Goal: Transaction & Acquisition: Purchase product/service

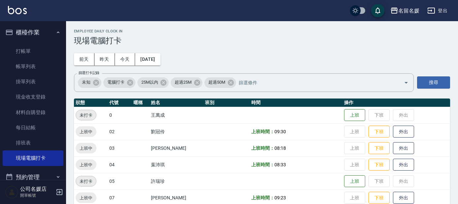
scroll to position [184, 0]
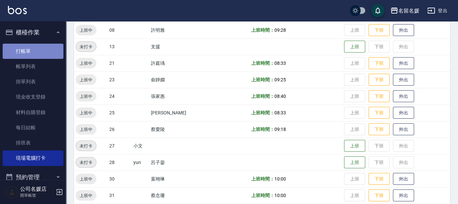
click at [44, 51] on link "打帳單" at bounding box center [33, 51] width 61 height 15
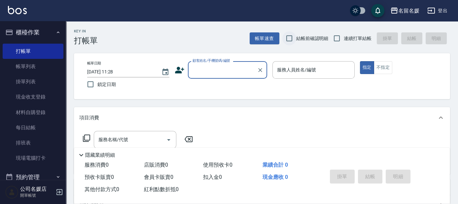
click at [296, 38] on input "結帳前確認明細" at bounding box center [289, 38] width 14 height 14
checkbox input "true"
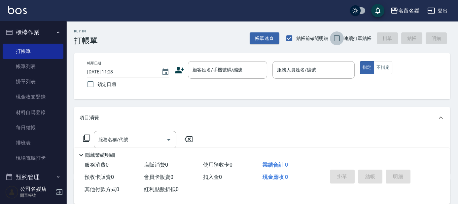
click at [340, 40] on input "連續打單結帳" at bounding box center [337, 38] width 14 height 14
checkbox input "true"
click at [212, 76] on div "顧客姓名/手機號碼/編號" at bounding box center [227, 69] width 79 height 17
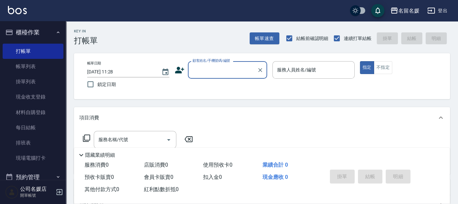
click at [212, 75] on input "顧客姓名/手機號碼/編號" at bounding box center [222, 70] width 63 height 12
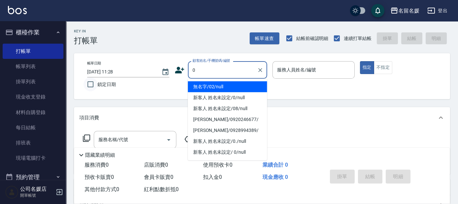
type input "無名字/02/null"
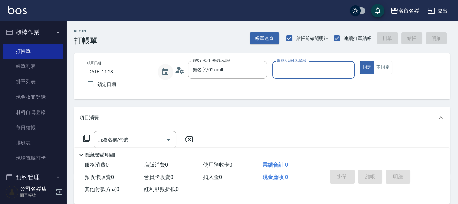
click at [90, 85] on input "鎖定日期" at bounding box center [91, 84] width 14 height 14
checkbox input "true"
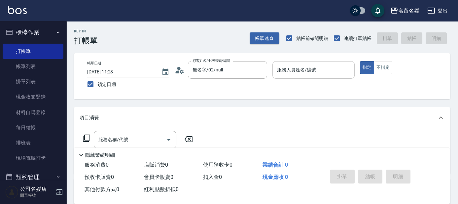
click at [287, 63] on div "服務人員姓名/編號" at bounding box center [313, 69] width 82 height 17
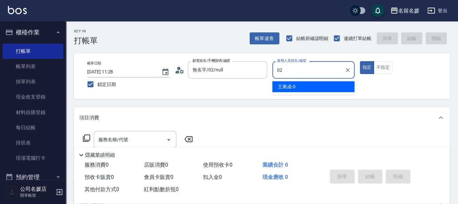
type input "02"
type button "true"
type input "[PERSON_NAME]-02"
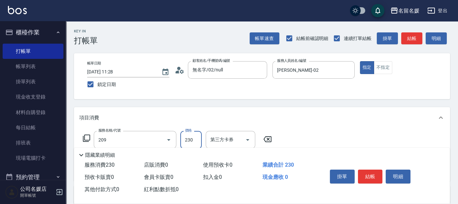
type input "洗髮券-(卡)230(209)"
type input "舊有卡券"
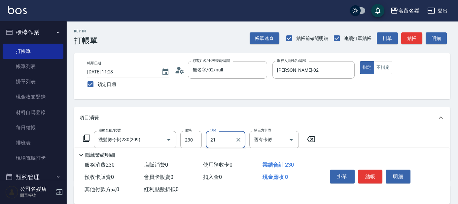
type input "[PERSON_NAME]-21"
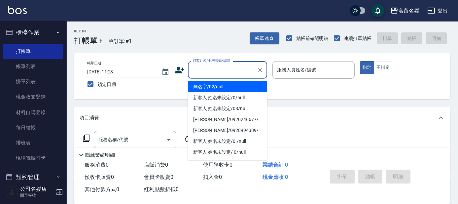
click at [234, 72] on input "顧客姓名/手機號碼/編號" at bounding box center [222, 70] width 63 height 12
click at [229, 85] on li "無名字/02/null" at bounding box center [227, 86] width 79 height 11
click at [292, 74] on input "服務人員姓名/編號" at bounding box center [313, 70] width 76 height 12
type input "無名字/02/null"
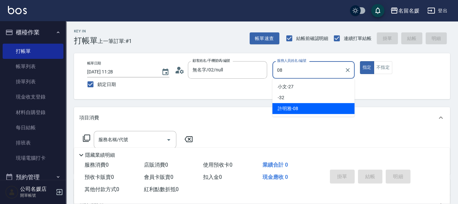
type input "[PERSON_NAME]-08"
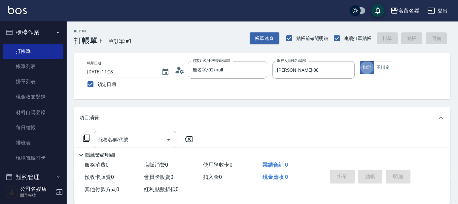
click at [149, 139] on input "服務名稱/代號" at bounding box center [130, 140] width 67 height 12
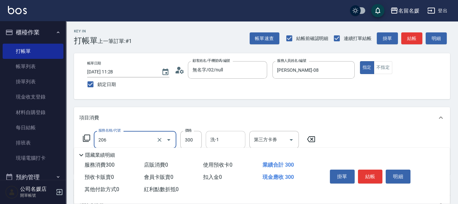
drag, startPoint x: 219, startPoint y: 137, endPoint x: 223, endPoint y: 136, distance: 3.7
click at [220, 137] on input "洗-1" at bounding box center [226, 140] width 34 height 12
type input "洗髮[300](206)"
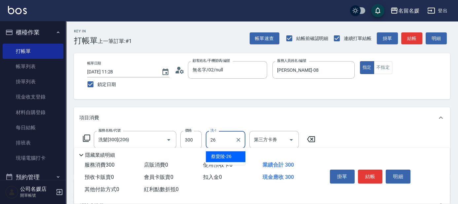
type input "[PERSON_NAME]-26"
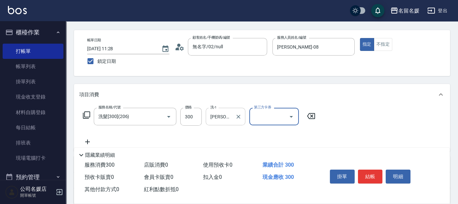
scroll to position [30, 0]
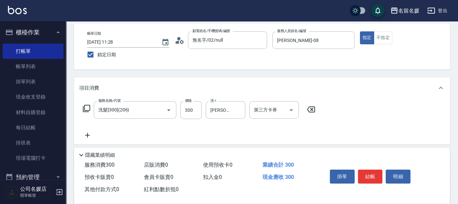
click at [88, 132] on icon at bounding box center [87, 135] width 17 height 8
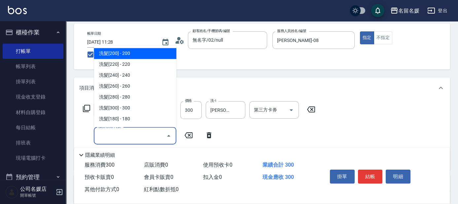
click at [124, 132] on input "服務名稱/代號" at bounding box center [130, 136] width 67 height 12
type input "408"
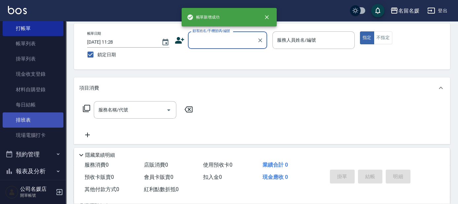
scroll to position [82, 0]
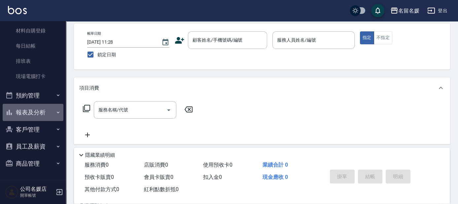
click at [45, 110] on button "報表及分析" at bounding box center [33, 112] width 61 height 17
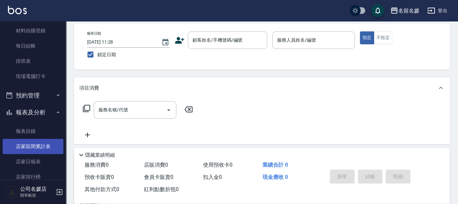
scroll to position [142, 0]
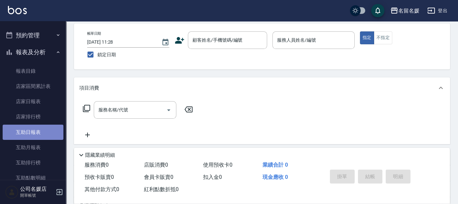
click at [45, 132] on link "互助日報表" at bounding box center [33, 131] width 61 height 15
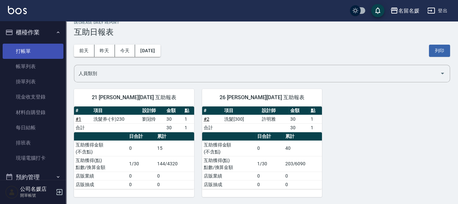
click at [34, 50] on link "打帳單" at bounding box center [33, 51] width 61 height 15
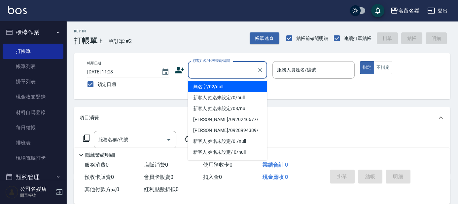
click at [229, 71] on input "顧客姓名/手機號碼/編號" at bounding box center [222, 70] width 63 height 12
click at [230, 83] on li "無名字/02/null" at bounding box center [227, 86] width 79 height 11
click at [230, 88] on div "帳單日期 [DATE] 11:28 鎖定日期 顧客姓名/手機號碼/編號 顧客姓名/手機號碼/編號 服務人員姓名/編號 服務人員姓名/編號 指定 不指定" at bounding box center [262, 76] width 360 height 30
type input "無名字/02/null"
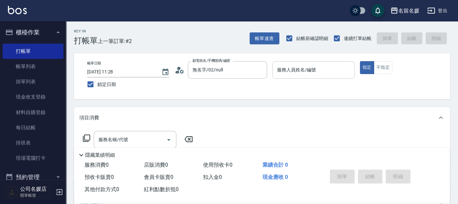
click at [304, 70] on div "服務人員姓名/編號 服務人員姓名/編號" at bounding box center [313, 69] width 82 height 17
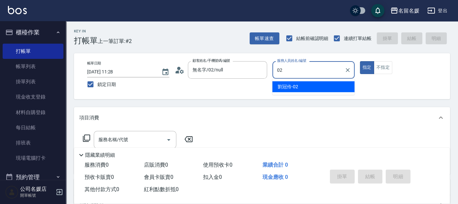
click at [281, 82] on div "[PERSON_NAME]-02" at bounding box center [313, 86] width 82 height 11
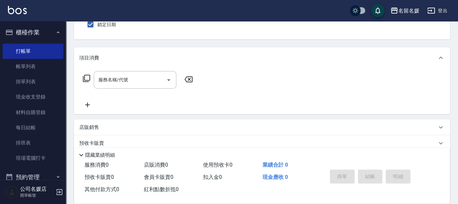
scroll to position [60, 0]
type input "[PERSON_NAME]-02"
click at [142, 83] on input "服務名稱/代號" at bounding box center [130, 80] width 67 height 12
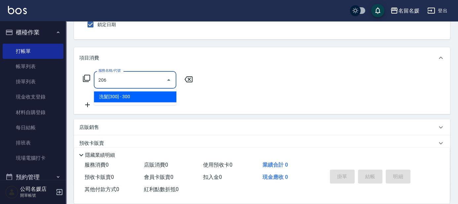
click at [119, 96] on span "洗髮[300] - 300" at bounding box center [135, 96] width 83 height 11
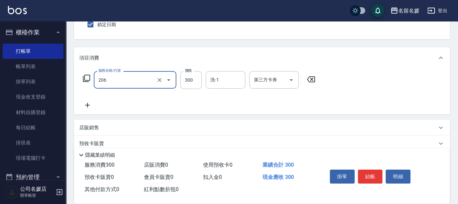
type input "洗髮[300](206)"
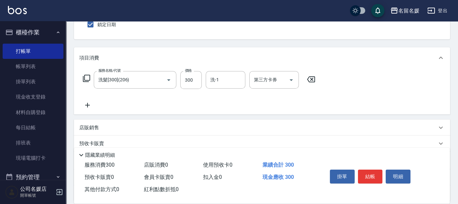
click at [86, 105] on icon at bounding box center [87, 105] width 5 height 5
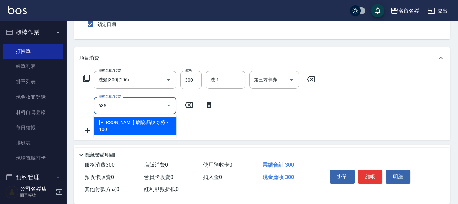
click at [122, 120] on span "[PERSON_NAME].玻酸.晶膜.水療 - 100" at bounding box center [135, 126] width 83 height 18
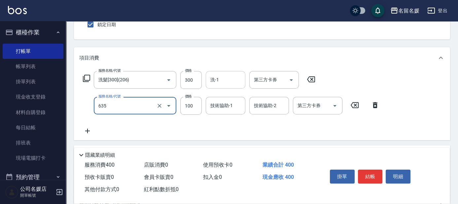
click at [215, 80] on div "洗-1 洗-1" at bounding box center [226, 79] width 40 height 17
type input "[PERSON_NAME].玻酸.晶膜.水療(635)"
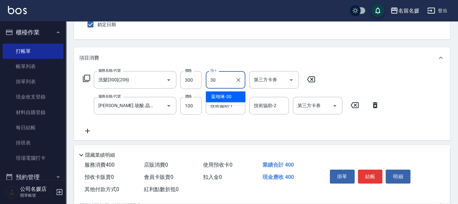
click at [224, 92] on div "[PERSON_NAME]-30" at bounding box center [226, 96] width 40 height 11
type input "[PERSON_NAME]-30"
click at [227, 100] on input "技術協助-1" at bounding box center [226, 106] width 34 height 12
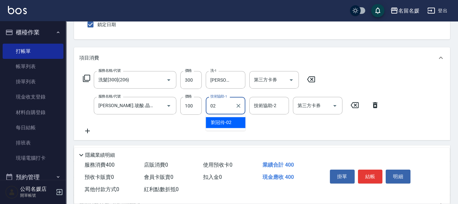
click at [226, 121] on span "[PERSON_NAME]-02" at bounding box center [221, 122] width 20 height 7
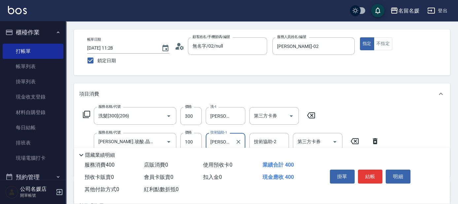
scroll to position [0, 0]
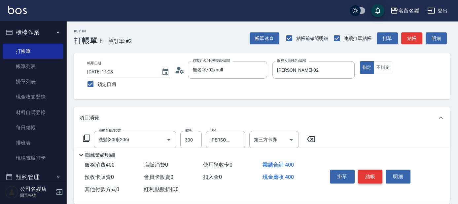
type input "[PERSON_NAME]-02"
click at [372, 175] on button "結帳" at bounding box center [370, 176] width 25 height 14
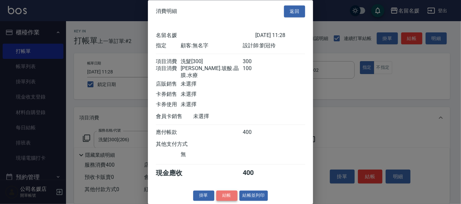
click at [226, 195] on button "結帳" at bounding box center [226, 196] width 21 height 10
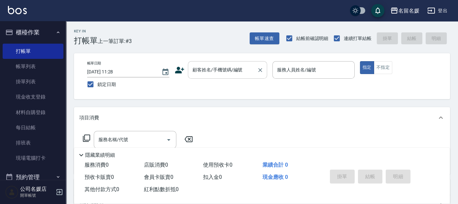
click at [226, 76] on div "顧客姓名/手機號碼/編號" at bounding box center [227, 69] width 79 height 17
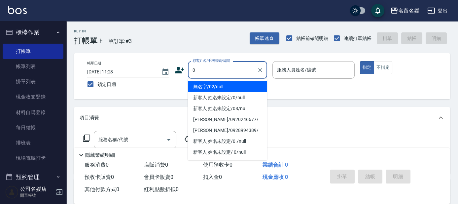
type input "無名字/02/null"
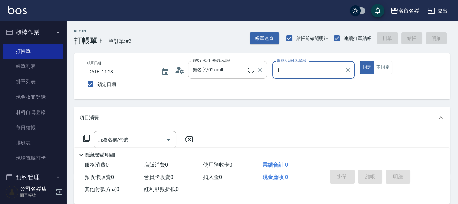
type input "13"
type button "true"
type input "新客人 姓名未設定/0/null"
type input "支援-13"
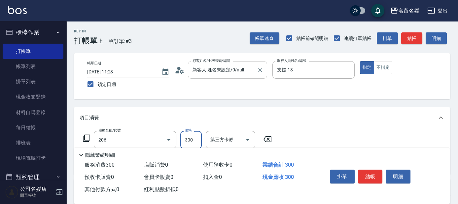
type input "洗髮[300](206)"
type input "[PERSON_NAME]-21"
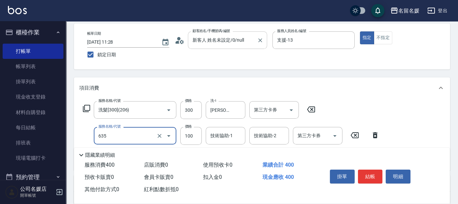
type input "[PERSON_NAME].玻酸.晶膜.水療(635)"
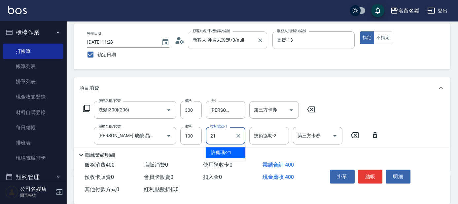
type input "[PERSON_NAME]-21"
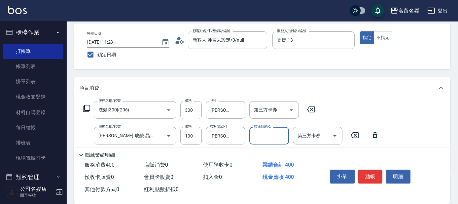
click at [253, 71] on div "Key In 打帳單 上一筆訂單:#3 帳單速查 結帳前確認明細 連續打單結帳 掛單 結帳 明細 帳單日期 [DATE] 11:28 鎖定日期 顧客姓名/手機…" at bounding box center [262, 155] width 392 height 328
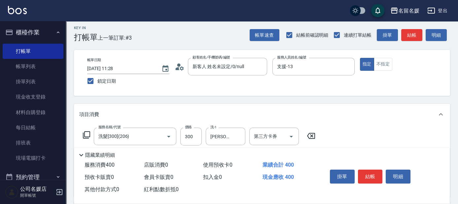
scroll to position [0, 0]
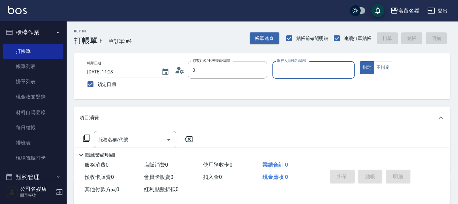
type input "無名字/02/null"
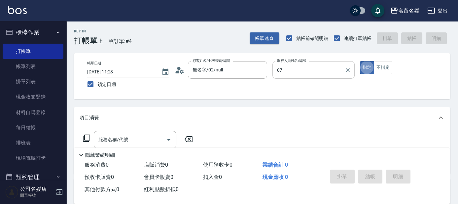
type input "[PERSON_NAME]-07"
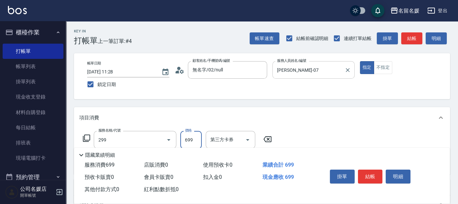
type input "滾珠洗髮699(299)"
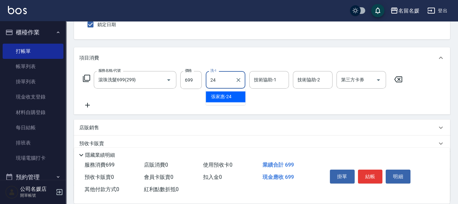
type input "[PERSON_NAME]-24"
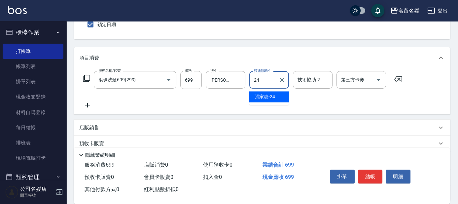
type input "[PERSON_NAME]-24"
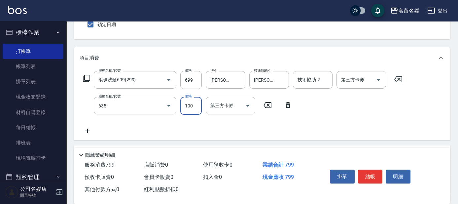
type input "[PERSON_NAME].玻酸.晶膜.水療(635)"
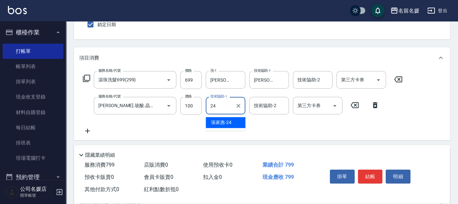
type input "[PERSON_NAME]-24"
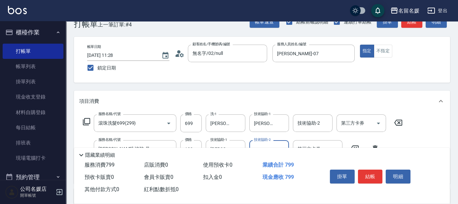
scroll to position [0, 0]
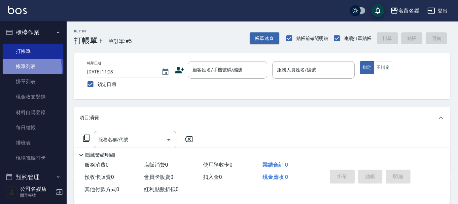
click at [6, 69] on link "帳單列表" at bounding box center [33, 66] width 61 height 15
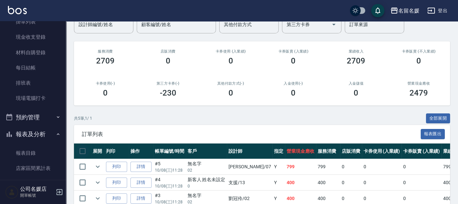
scroll to position [90, 0]
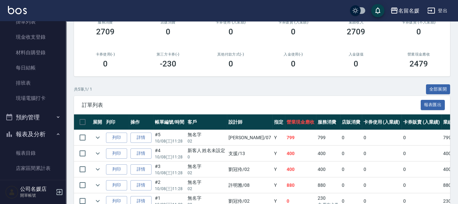
drag, startPoint x: 98, startPoint y: 138, endPoint x: 8, endPoint y: 108, distance: 95.2
click at [97, 138] on icon "expand row" at bounding box center [98, 137] width 8 height 8
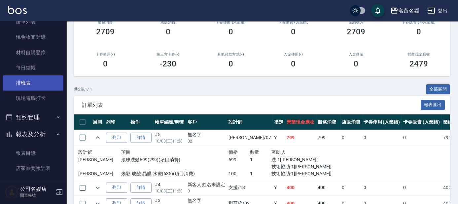
scroll to position [0, 0]
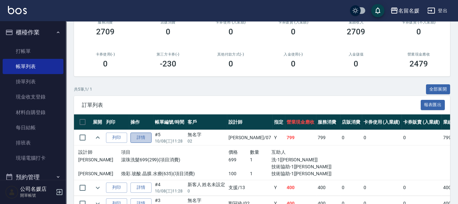
click at [143, 136] on link "詳情" at bounding box center [140, 137] width 21 height 10
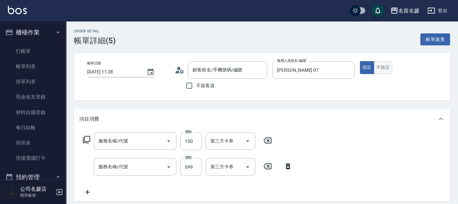
type input "[DATE] 11:28"
type input "[PERSON_NAME]-07"
click at [381, 66] on button "不指定" at bounding box center [383, 67] width 18 height 13
type input "[PERSON_NAME].玻酸.晶膜.水療(635)"
type input "滾珠洗髮699(299)"
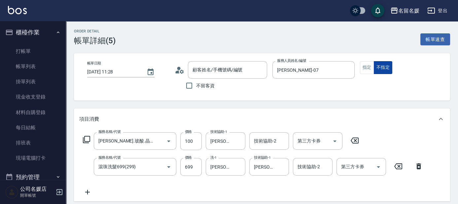
type button "false"
type input "無名字/02/null"
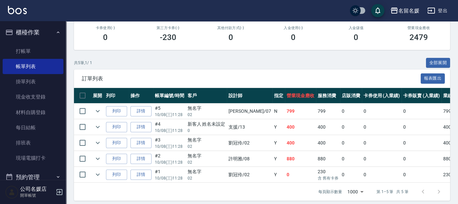
scroll to position [120, 0]
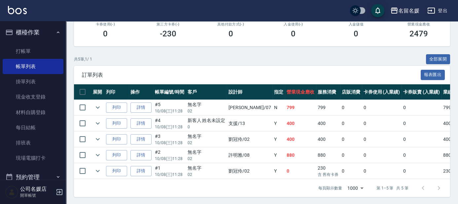
drag, startPoint x: 98, startPoint y: 106, endPoint x: 91, endPoint y: 81, distance: 25.5
click at [98, 106] on icon "expand row" at bounding box center [98, 107] width 8 height 8
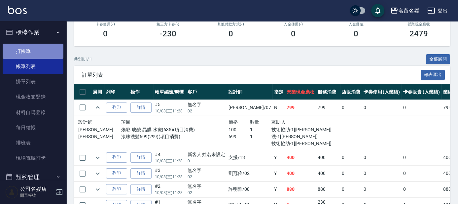
click at [43, 52] on link "打帳單" at bounding box center [33, 51] width 61 height 15
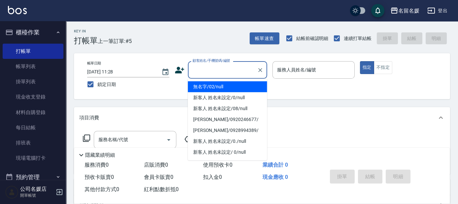
type input "0"
type input "無名字/02/null"
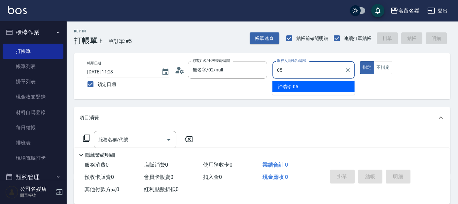
type input "0"
type input "55"
type button "true"
type input "[PERSON_NAME]-55"
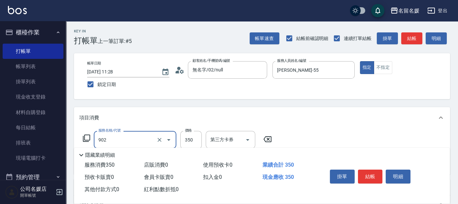
type input "修腳(902)"
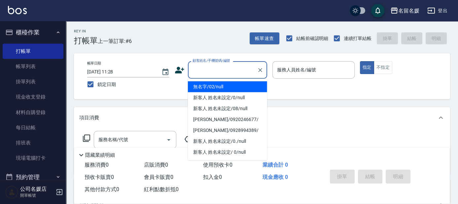
type input "0"
type input "無名字/02/null"
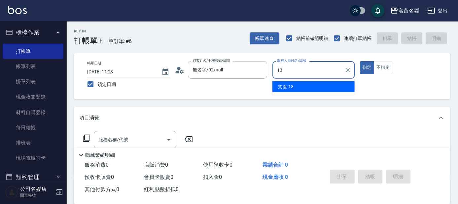
type input "支援-13"
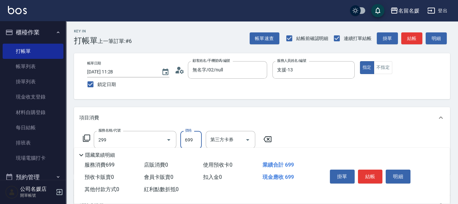
type input "滾珠洗髮699(299)"
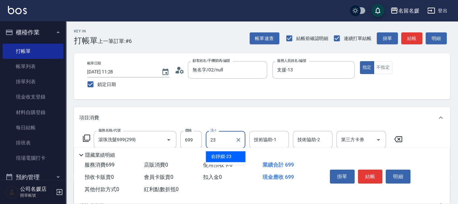
type input "[PERSON_NAME]-23"
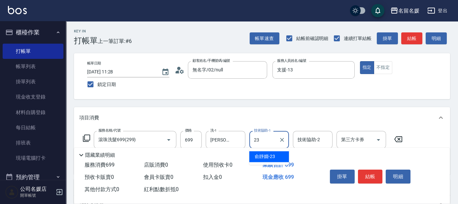
type input "[PERSON_NAME]-23"
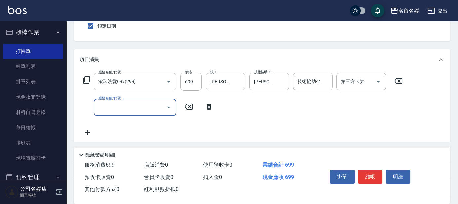
scroll to position [60, 0]
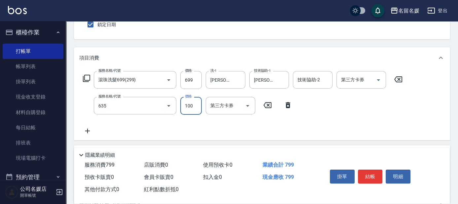
type input "[PERSON_NAME].玻酸.晶膜.水療(635)"
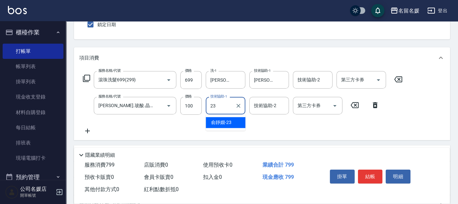
type input "[PERSON_NAME]-23"
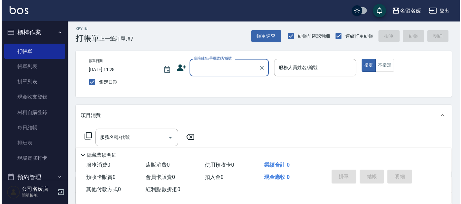
scroll to position [0, 0]
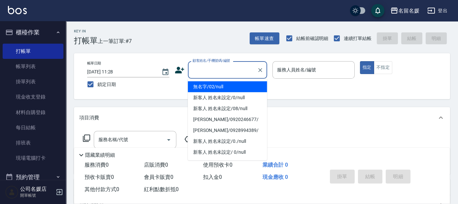
click at [224, 67] on input "顧客姓名/手機號碼/編號" at bounding box center [222, 70] width 63 height 12
click at [214, 88] on li "無名字/02/null" at bounding box center [227, 86] width 79 height 11
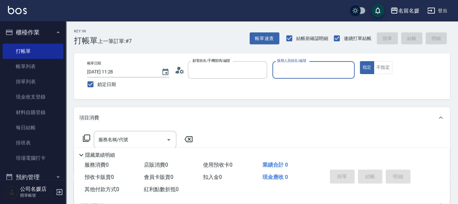
type input "無名字/02/null"
drag, startPoint x: 298, startPoint y: 67, endPoint x: 249, endPoint y: 70, distance: 49.3
click at [298, 67] on input "服務人員姓名/編號" at bounding box center [313, 70] width 76 height 12
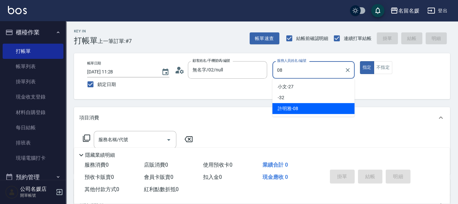
click at [297, 108] on span "[PERSON_NAME]-08" at bounding box center [288, 108] width 20 height 7
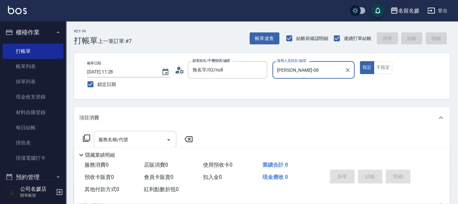
type input "[PERSON_NAME]-08"
click at [138, 140] on input "服務名稱/代號" at bounding box center [130, 140] width 67 height 12
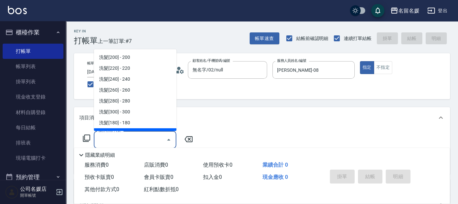
click at [85, 136] on icon at bounding box center [87, 138] width 8 height 8
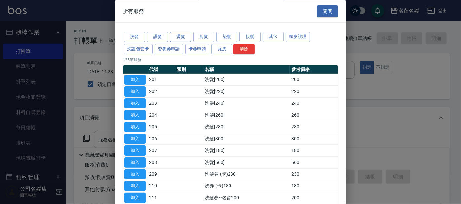
click at [187, 35] on button "燙髮" at bounding box center [180, 37] width 21 height 10
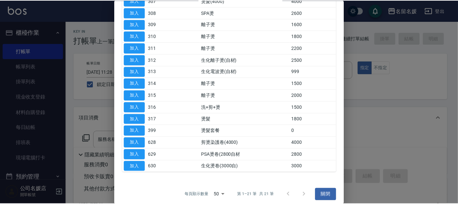
scroll to position [90, 0]
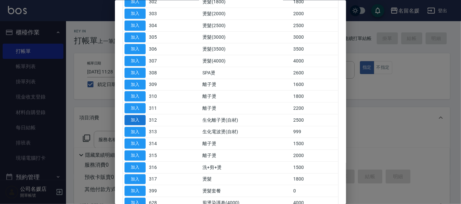
click at [142, 118] on button "加入" at bounding box center [134, 120] width 21 height 10
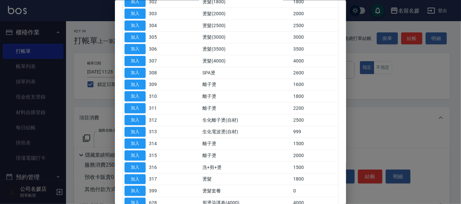
type input "生化離子燙(自材)(312)"
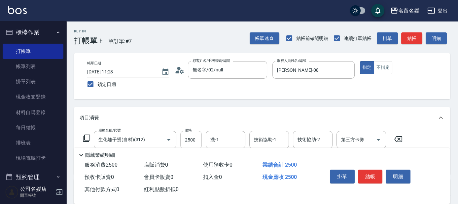
click at [197, 139] on input "2500" at bounding box center [190, 140] width 21 height 18
type input "2200"
click at [223, 138] on input "洗-1" at bounding box center [226, 140] width 34 height 12
click at [232, 156] on div "[PERSON_NAME]-26" at bounding box center [226, 156] width 40 height 11
type input "[PERSON_NAME]-26"
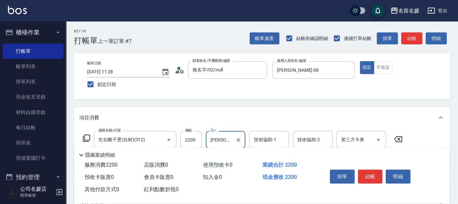
click at [256, 136] on div "技術協助-1 技術協助-1" at bounding box center [269, 139] width 40 height 17
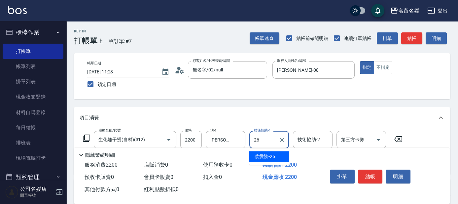
click at [266, 154] on span "[PERSON_NAME]-26" at bounding box center [265, 156] width 20 height 7
type input "[PERSON_NAME]-26"
click at [370, 172] on button "結帳" at bounding box center [370, 176] width 25 height 14
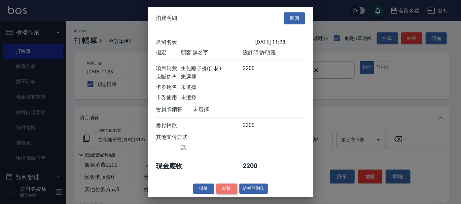
click at [234, 193] on button "結帳" at bounding box center [226, 188] width 21 height 10
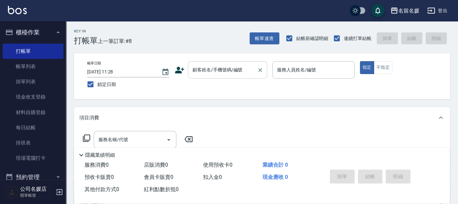
click at [225, 70] on input "顧客姓名/手機號碼/編號" at bounding box center [222, 70] width 63 height 12
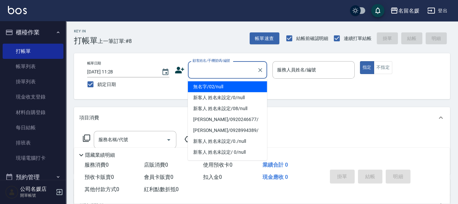
click at [225, 85] on li "無名字/02/null" at bounding box center [227, 86] width 79 height 11
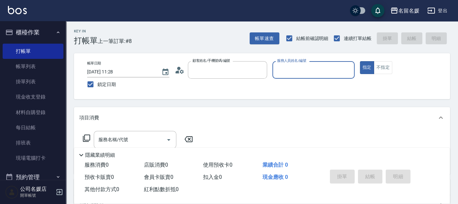
type input "無名字/02/null"
click at [296, 70] on input "服務人員姓名/編號" at bounding box center [313, 70] width 76 height 12
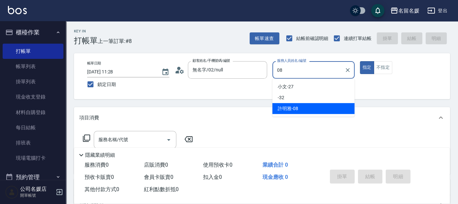
click at [304, 108] on div "[PERSON_NAME]-08" at bounding box center [313, 108] width 82 height 11
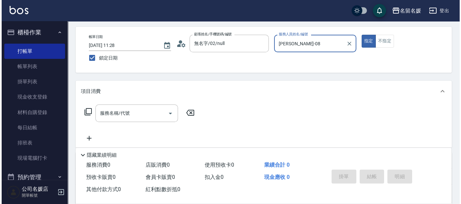
scroll to position [30, 0]
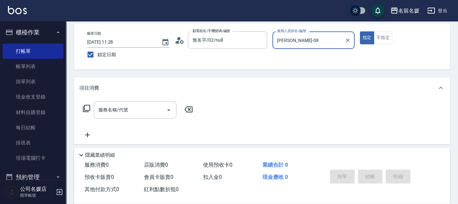
type input "[PERSON_NAME]-08"
click at [85, 108] on icon at bounding box center [87, 108] width 8 height 8
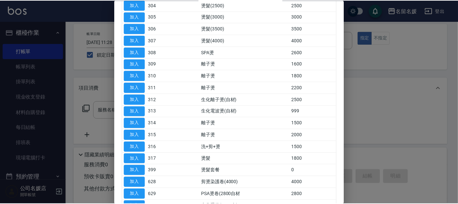
scroll to position [120, 0]
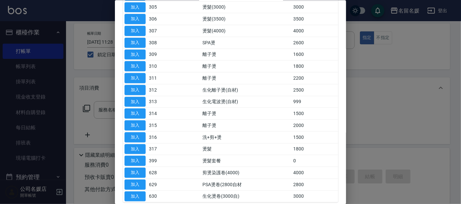
click at [132, 87] on button "加入" at bounding box center [134, 90] width 21 height 10
type input "生化離子燙(自材)(312)"
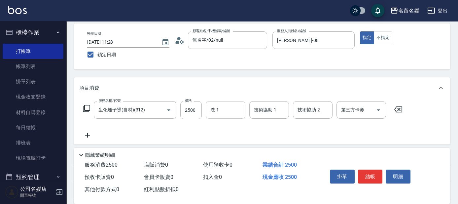
click at [227, 109] on input "洗-1" at bounding box center [226, 110] width 34 height 12
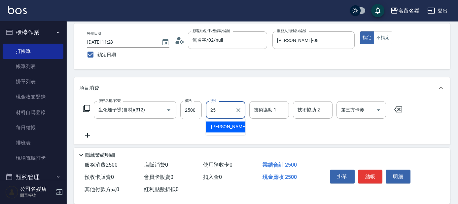
click at [230, 127] on span "[PERSON_NAME]-25" at bounding box center [232, 126] width 42 height 7
type input "[PERSON_NAME]-25"
click at [261, 108] on div "技術協助-1 技術協助-1" at bounding box center [269, 109] width 40 height 17
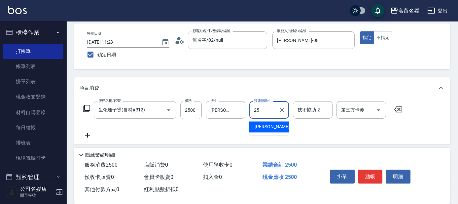
click at [262, 126] on span "[PERSON_NAME]-25" at bounding box center [276, 126] width 42 height 7
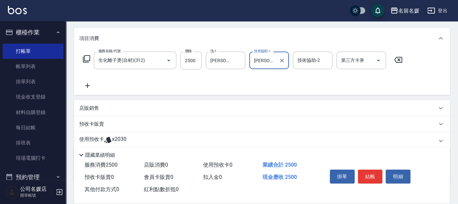
scroll to position [60, 0]
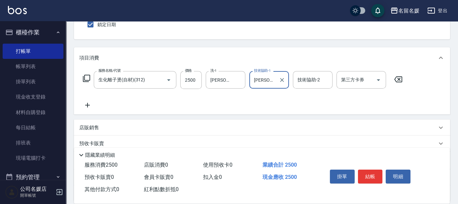
type input "[PERSON_NAME]-25"
click at [85, 105] on icon at bounding box center [87, 105] width 5 height 5
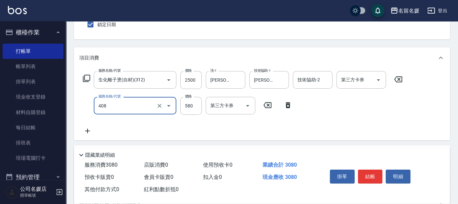
drag, startPoint x: 133, startPoint y: 104, endPoint x: 133, endPoint y: 111, distance: 6.9
click at [133, 106] on input "408" at bounding box center [126, 106] width 58 height 12
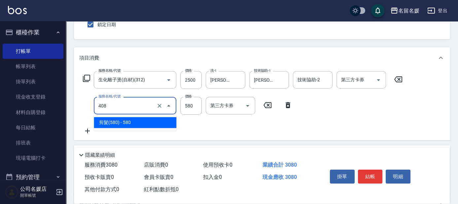
drag, startPoint x: 132, startPoint y: 122, endPoint x: 135, endPoint y: 122, distance: 3.4
click at [135, 122] on span "剪髮(580) - 580" at bounding box center [135, 122] width 83 height 11
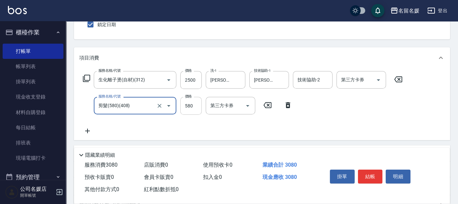
type input "剪髮(580)(408)"
click at [194, 106] on input "580" at bounding box center [190, 106] width 21 height 18
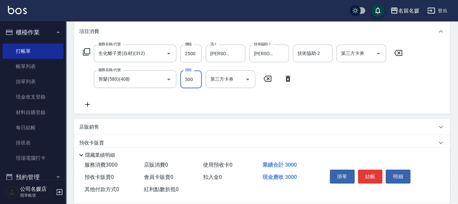
scroll to position [90, 0]
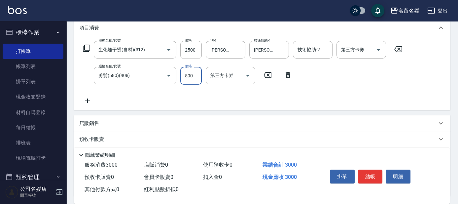
type input "500"
click at [87, 100] on icon at bounding box center [87, 100] width 5 height 5
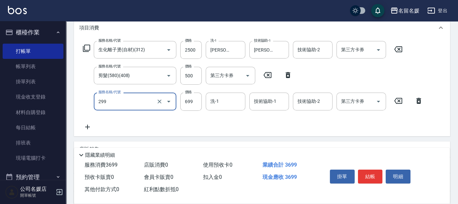
click at [131, 102] on input "299" at bounding box center [126, 101] width 58 height 12
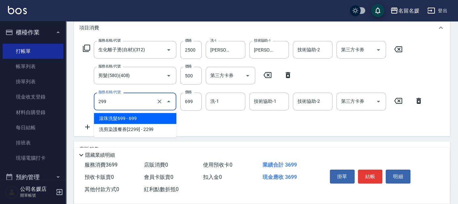
click at [132, 117] on span "滾珠洗髮699 - 699" at bounding box center [135, 118] width 83 height 11
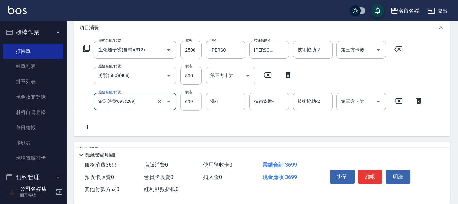
type input "滾珠洗髮699(299)"
click at [227, 101] on input "洗-1" at bounding box center [226, 101] width 34 height 12
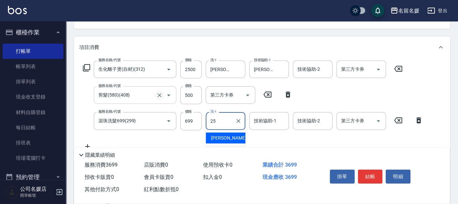
scroll to position [60, 0]
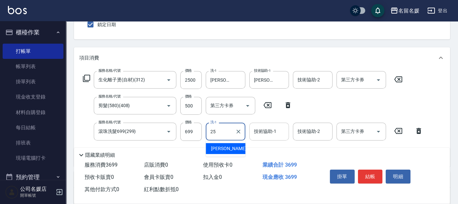
drag, startPoint x: 226, startPoint y: 146, endPoint x: 260, endPoint y: 132, distance: 35.7
click at [226, 146] on span "[PERSON_NAME]-25" at bounding box center [232, 148] width 42 height 7
type input "[PERSON_NAME]-25"
click at [262, 130] on div "技術協助-1 技術協助-1" at bounding box center [269, 130] width 40 height 17
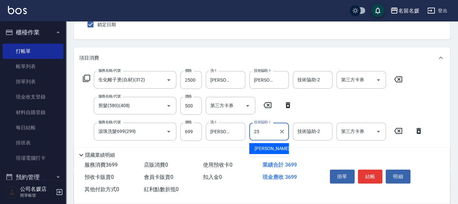
click at [271, 149] on span "[PERSON_NAME]-25" at bounding box center [276, 148] width 42 height 7
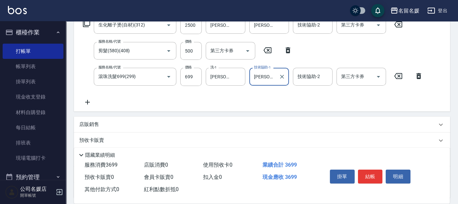
scroll to position [120, 0]
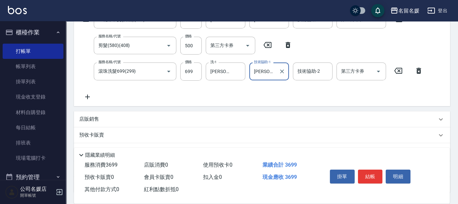
type input "[PERSON_NAME]-25"
click at [87, 97] on icon at bounding box center [87, 96] width 5 height 5
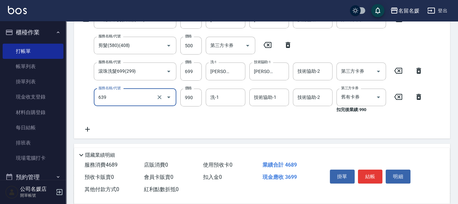
click at [131, 106] on body "名留名媛 登出 櫃檯作業 打帳單 帳單列表 掛單列表 現金收支登錄 材料自購登錄 每日結帳 排班表 現場電腦打卡 預約管理 預約管理 單日預約紀錄 單週預約紀…" at bounding box center [229, 83] width 458 height 407
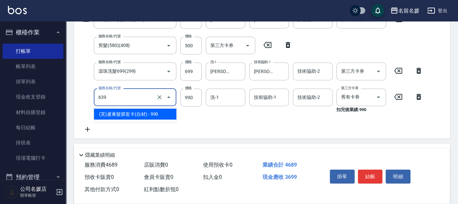
click at [130, 113] on span "(芙)蘆薈髮膜套卡(自材) - 990" at bounding box center [135, 114] width 83 height 11
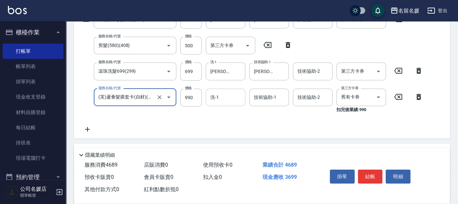
type input "(芙)蘆薈髮膜套卡(自材)(639)"
click at [228, 95] on input "洗-1" at bounding box center [226, 97] width 34 height 12
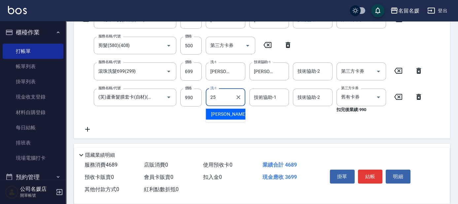
click at [218, 112] on span "[PERSON_NAME]-25" at bounding box center [232, 114] width 42 height 7
type input "[PERSON_NAME]-25"
click at [261, 95] on div "技術協助-1 技術協助-1" at bounding box center [269, 96] width 40 height 17
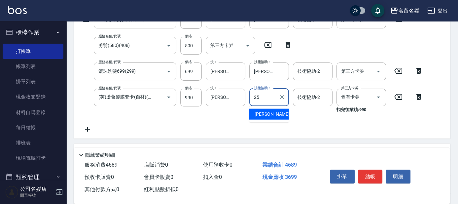
click at [264, 112] on span "[PERSON_NAME]-25" at bounding box center [276, 114] width 42 height 7
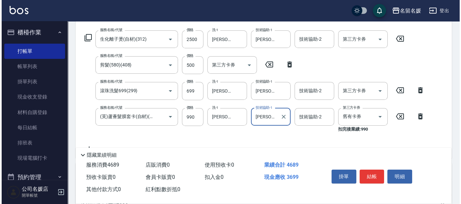
scroll to position [90, 0]
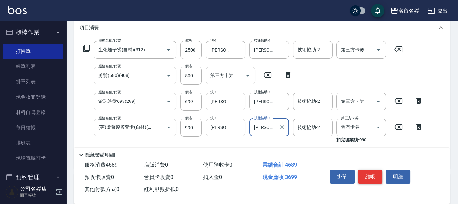
type input "[PERSON_NAME]-25"
click at [367, 173] on button "結帳" at bounding box center [370, 176] width 25 height 14
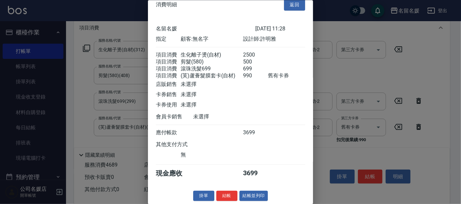
scroll to position [17, 0]
click at [221, 192] on button "結帳" at bounding box center [226, 196] width 21 height 10
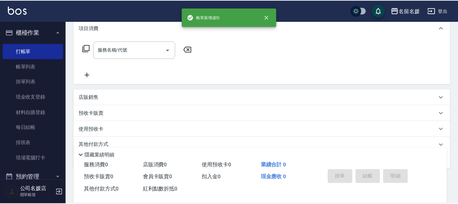
scroll to position [0, 0]
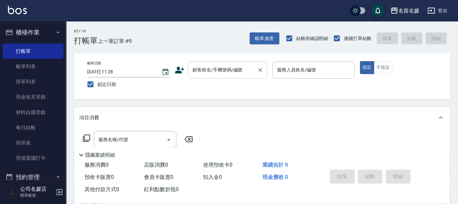
drag, startPoint x: 211, startPoint y: 64, endPoint x: 220, endPoint y: 68, distance: 9.5
click at [213, 65] on input "顧客姓名/手機號碼/編號" at bounding box center [222, 70] width 63 height 12
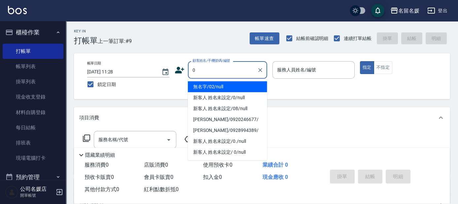
type input "無名字/02/null"
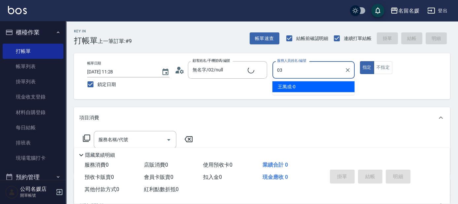
type input "03"
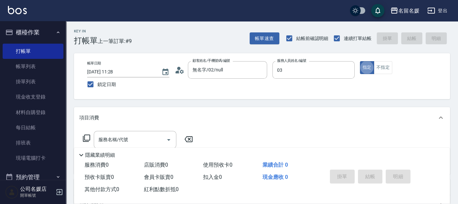
type input "新客人 姓名未設定/0/null"
type input "[PERSON_NAME]-03"
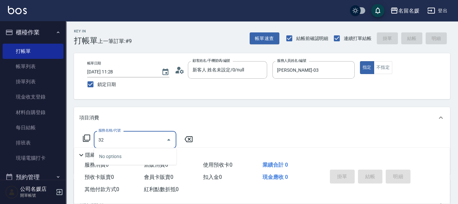
type input "3"
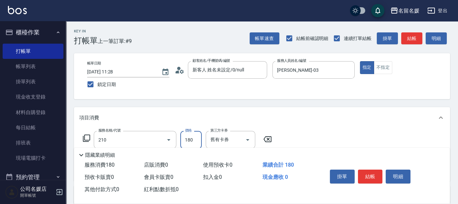
type input "洗券-(卡)180(210)"
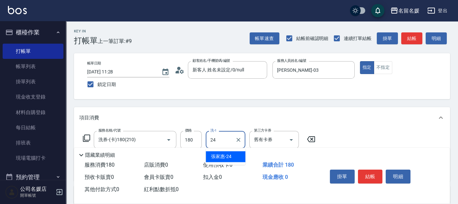
type input "[PERSON_NAME]-24"
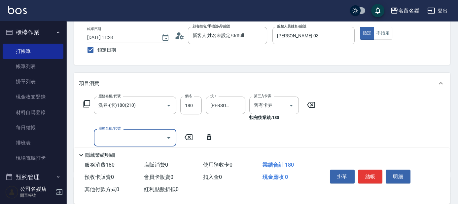
scroll to position [60, 0]
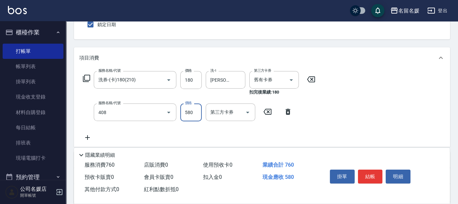
type input "剪髮(580)(408)"
type input "500"
click at [207, 140] on icon at bounding box center [209, 137] width 17 height 8
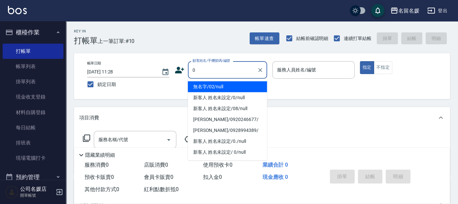
type input "0"
type input "13"
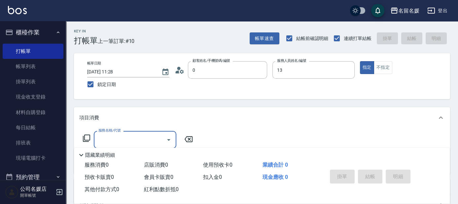
type input "無名字/02/null"
type input "支援-13"
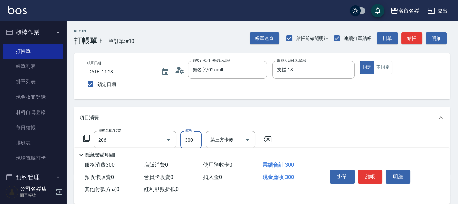
type input "洗髮[300](206)"
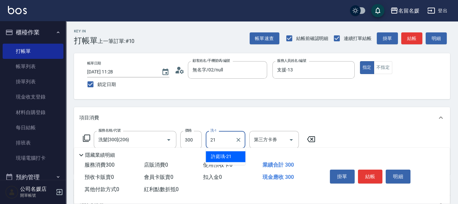
type input "[PERSON_NAME]-21"
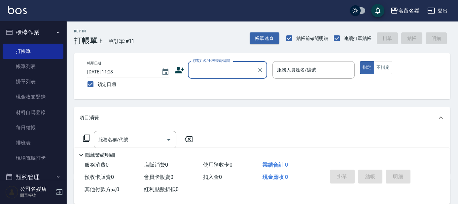
click at [201, 71] on input "顧客姓名/手機號碼/編號" at bounding box center [222, 70] width 63 height 12
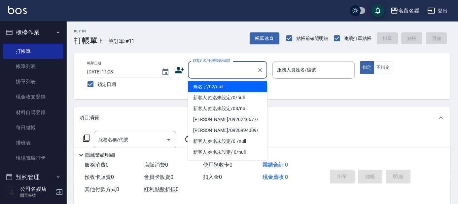
click at [230, 87] on li "無名字/02/null" at bounding box center [227, 86] width 79 height 11
type input "無名字/02/null"
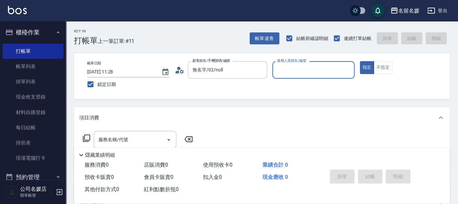
click at [300, 68] on input "服務人員姓名/編號" at bounding box center [313, 70] width 76 height 12
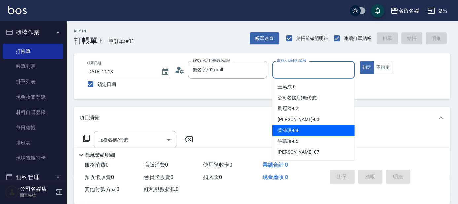
click at [297, 129] on span "[PERSON_NAME]-04" at bounding box center [288, 130] width 20 height 7
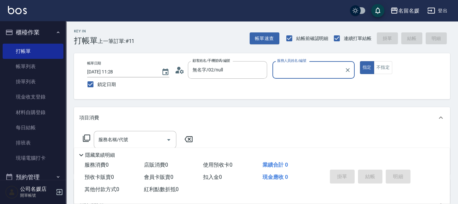
type input "[PERSON_NAME]-04"
click at [128, 138] on input "服務名稱/代號" at bounding box center [130, 140] width 67 height 12
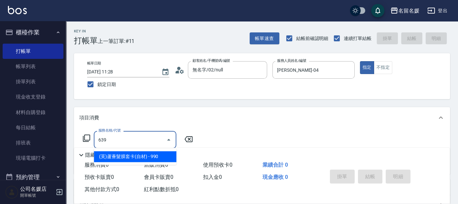
click at [138, 156] on span "(芙)蘆薈髮膜套卡(自材) - 990" at bounding box center [135, 156] width 83 height 11
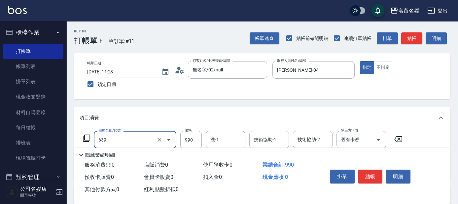
click at [138, 140] on input "639" at bounding box center [126, 140] width 58 height 12
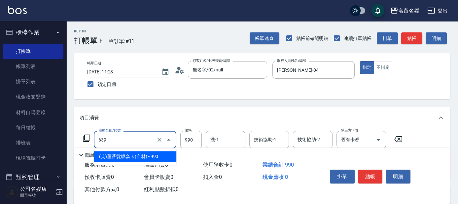
drag, startPoint x: 144, startPoint y: 156, endPoint x: 153, endPoint y: 155, distance: 8.6
click at [149, 156] on span "(芙)蘆薈髮膜套卡(自材) - 990" at bounding box center [135, 156] width 83 height 11
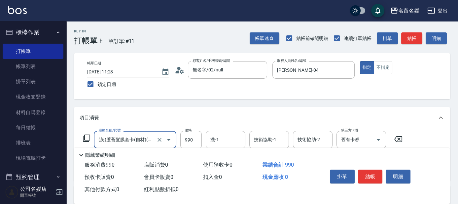
type input "(芙)蘆薈髮膜套卡(自材)(639)"
click at [223, 137] on input "洗-1" at bounding box center [226, 140] width 34 height 12
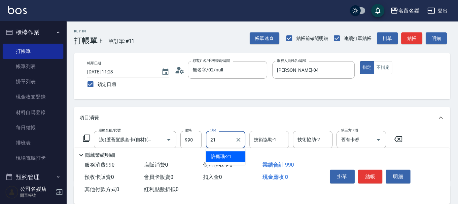
drag, startPoint x: 227, startPoint y: 154, endPoint x: 258, endPoint y: 140, distance: 34.3
click at [227, 154] on span "[PERSON_NAME]-21" at bounding box center [221, 156] width 20 height 7
type input "[PERSON_NAME]-21"
click at [259, 140] on div "技術協助-1 技術協助-1" at bounding box center [269, 139] width 40 height 17
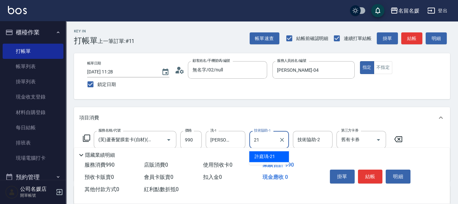
click at [273, 157] on span "[PERSON_NAME]-21" at bounding box center [265, 156] width 20 height 7
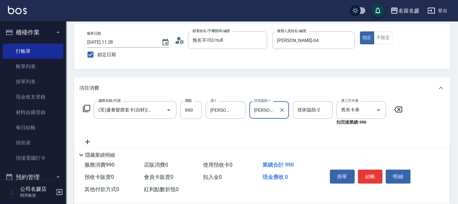
type input "[PERSON_NAME]-21"
click at [87, 141] on icon at bounding box center [87, 141] width 5 height 5
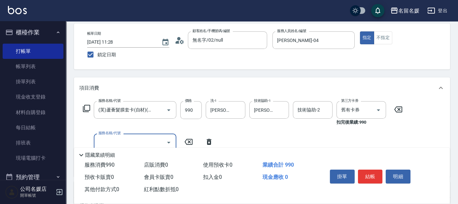
scroll to position [0, 0]
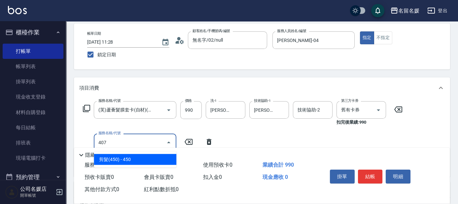
click at [127, 157] on span "剪髮(450) - 450" at bounding box center [135, 159] width 83 height 11
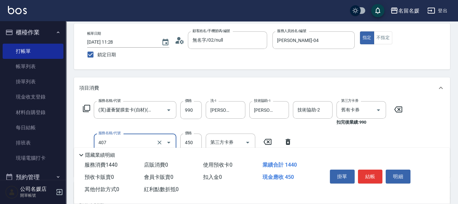
click at [136, 137] on input "407" at bounding box center [126, 142] width 58 height 12
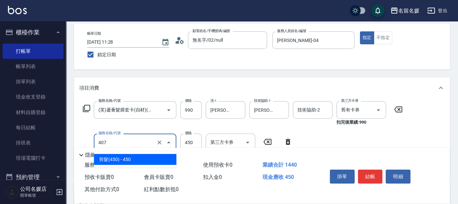
drag, startPoint x: 143, startPoint y: 159, endPoint x: 180, endPoint y: 148, distance: 38.4
click at [143, 159] on span "剪髮(450) - 450" at bounding box center [135, 159] width 83 height 11
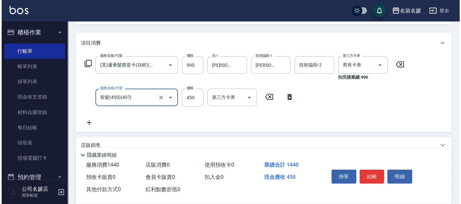
scroll to position [90, 0]
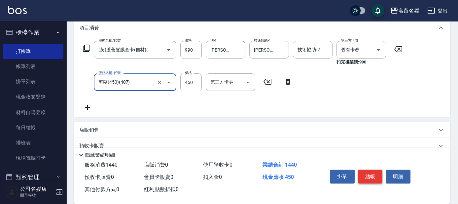
type input "剪髮(450)(407)"
click at [372, 175] on button "結帳" at bounding box center [370, 176] width 25 height 14
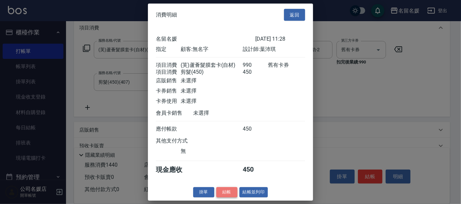
click at [228, 197] on button "結帳" at bounding box center [226, 192] width 21 height 10
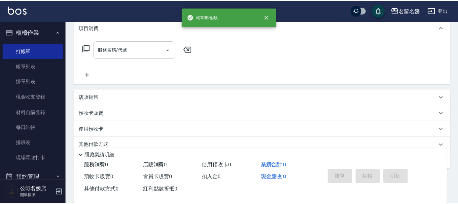
scroll to position [0, 0]
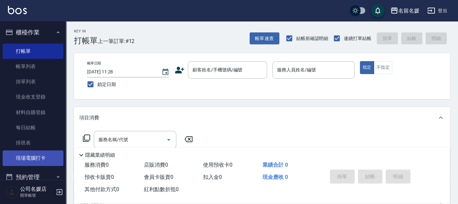
click at [33, 157] on link "現場電腦打卡" at bounding box center [33, 157] width 61 height 15
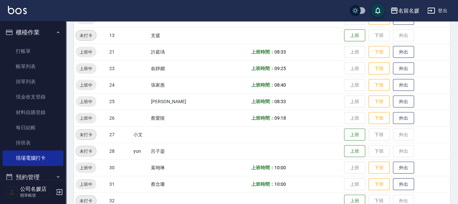
scroll to position [240, 0]
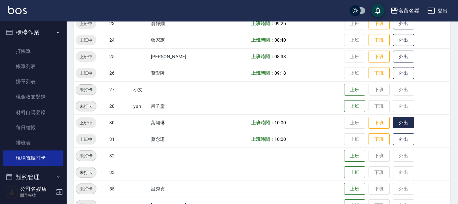
click at [395, 117] on button "外出" at bounding box center [403, 123] width 21 height 12
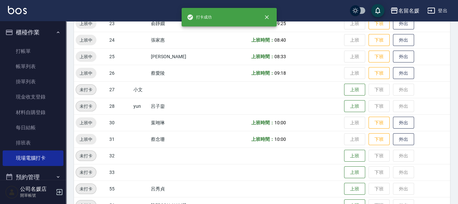
click at [397, 137] on button "外出" at bounding box center [403, 139] width 21 height 12
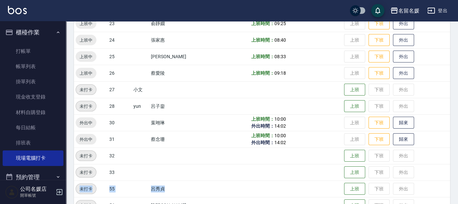
drag, startPoint x: 168, startPoint y: 188, endPoint x: 0, endPoint y: 215, distance: 169.8
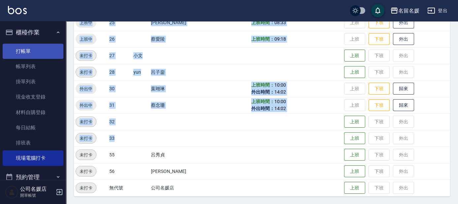
click at [32, 54] on link "打帳單" at bounding box center [33, 51] width 61 height 15
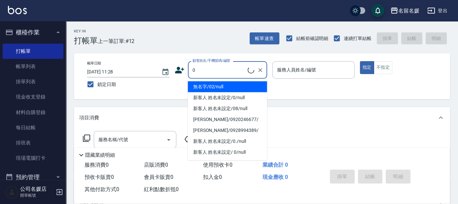
type input "0"
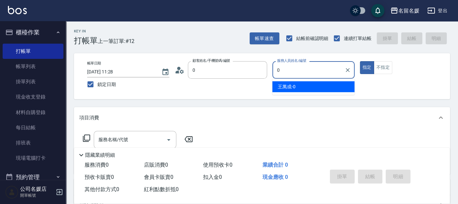
type input "新客人 姓名未設定/0/null"
type input "07"
type button "true"
type input "[PERSON_NAME]-07"
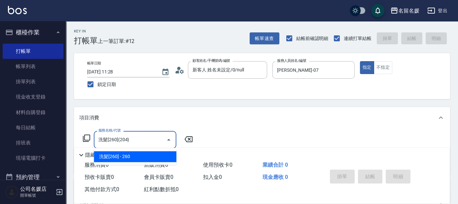
type input "洗髮[260](204)"
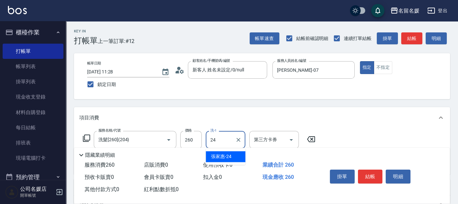
type input "[PERSON_NAME]-24"
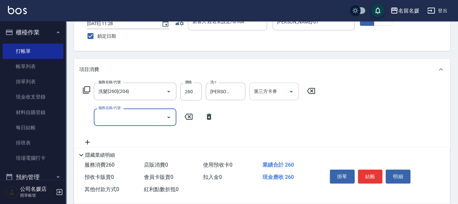
scroll to position [90, 0]
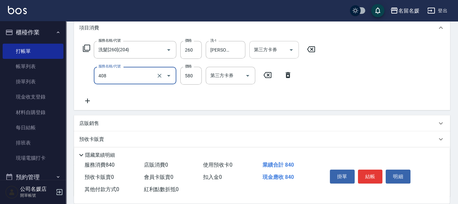
type input "剪髮(580)(408)"
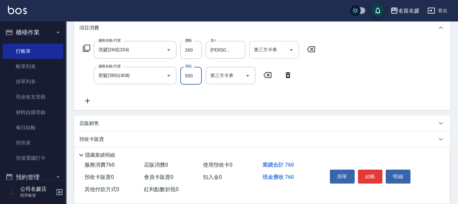
type input "500"
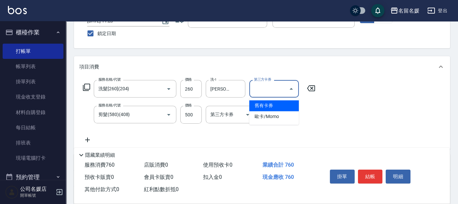
scroll to position [26, 0]
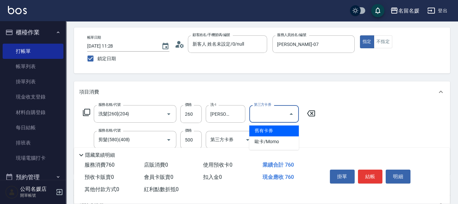
click at [302, 79] on div "Key In 打帳單 上一筆訂單:#12 帳單速查 結帳前確認明細 連續打單結帳 掛單 結帳 明細 帳單日期 [DATE] 11:28 鎖定日期 顧客姓名/手…" at bounding box center [262, 159] width 392 height 328
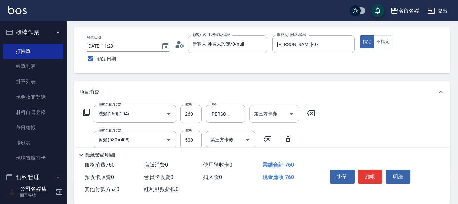
click at [258, 107] on div "第三方卡券" at bounding box center [274, 113] width 50 height 17
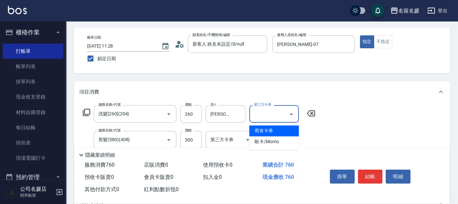
click at [292, 69] on div "帳單日期 [DATE] 11:28 鎖定日期 顧客姓名/手機號碼/編號 新客人 姓名未設定/0/null 顧客姓名/手機號碼/編號 服務人員姓名/編號 [PE…" at bounding box center [262, 50] width 376 height 46
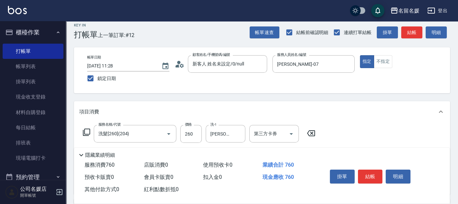
scroll to position [0, 0]
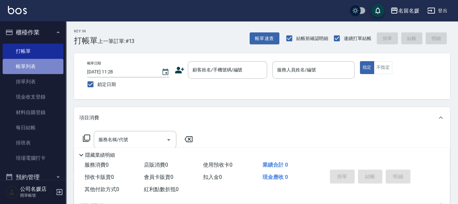
click at [33, 64] on link "帳單列表" at bounding box center [33, 66] width 61 height 15
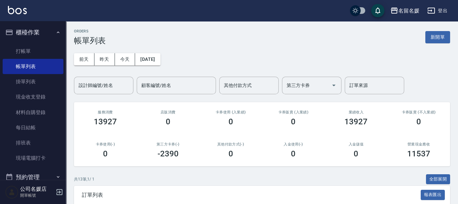
scroll to position [91, 0]
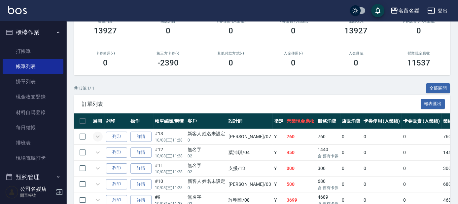
click at [96, 135] on icon "expand row" at bounding box center [98, 136] width 4 height 2
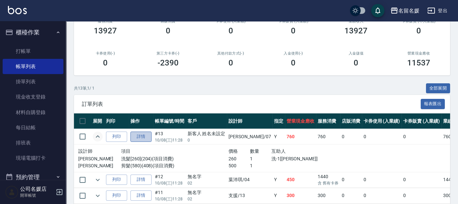
click at [148, 135] on link "詳情" at bounding box center [140, 136] width 21 height 10
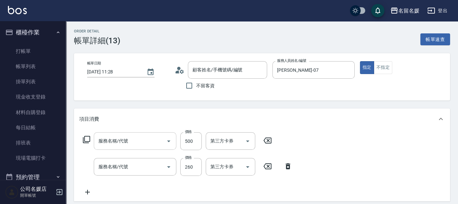
type input "[DATE] 11:28"
type input "[PERSON_NAME]-07"
type input "剪髮(580)(408)"
type input "洗髮[260](204)"
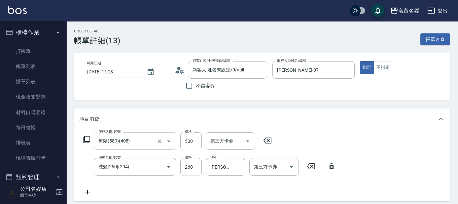
type input "新客人 姓名未設定/0/null"
drag, startPoint x: 158, startPoint y: 172, endPoint x: 158, endPoint y: 162, distance: 9.6
click at [157, 171] on div at bounding box center [164, 166] width 18 height 17
click at [162, 166] on icon "Clear" at bounding box center [159, 166] width 7 height 7
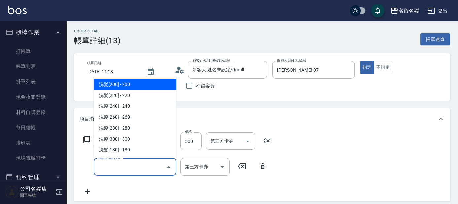
type input "0"
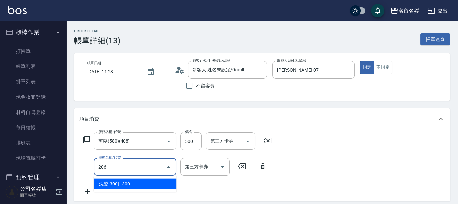
type input "洗髮[300](206)"
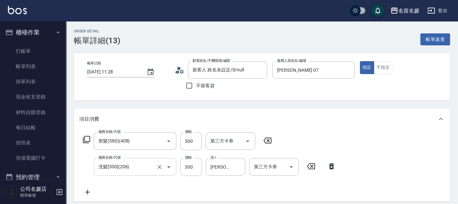
click at [308, 104] on div "Order detail 帳單詳細 (13) 帳單速查 帳單日期 [DATE] 11:28 顧客姓名/手機號碼/編號 新客人 姓名未設定/0/null 顧客姓…" at bounding box center [262, 195] width 392 height 349
click at [239, 166] on icon "Clear" at bounding box center [238, 167] width 4 height 4
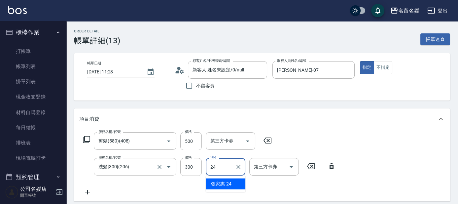
type input "[PERSON_NAME]-24"
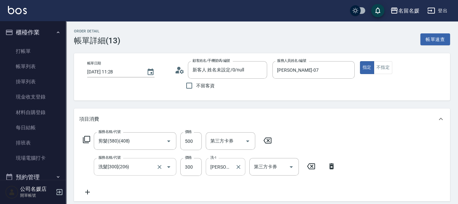
click at [282, 110] on div "項目消費" at bounding box center [262, 118] width 376 height 21
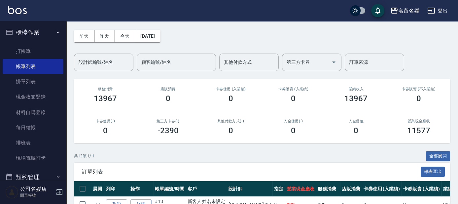
scroll to position [90, 0]
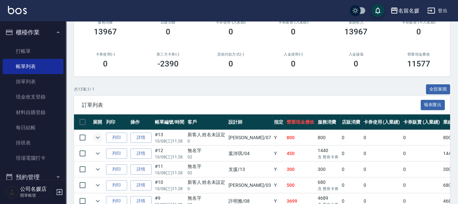
click at [100, 136] on icon "expand row" at bounding box center [98, 137] width 8 height 8
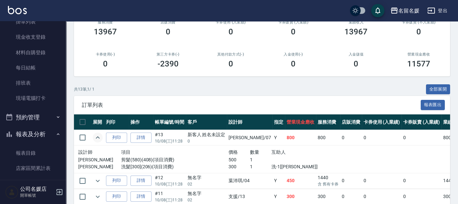
scroll to position [120, 0]
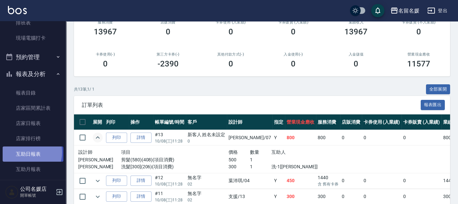
click at [25, 152] on link "互助日報表" at bounding box center [33, 153] width 61 height 15
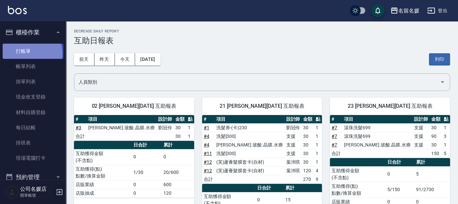
click at [29, 53] on link "打帳單" at bounding box center [33, 51] width 61 height 15
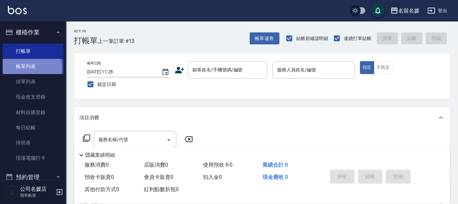
click at [26, 68] on link "帳單列表" at bounding box center [33, 66] width 61 height 15
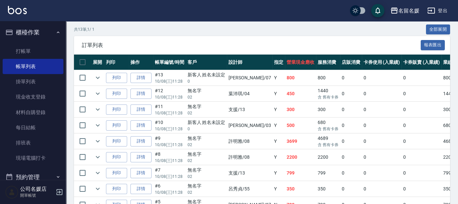
scroll to position [150, 0]
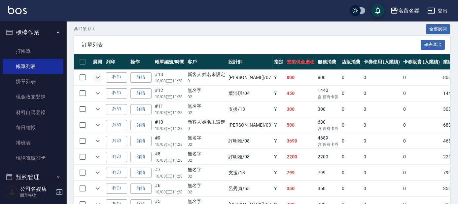
click at [99, 76] on icon "expand row" at bounding box center [98, 77] width 4 height 2
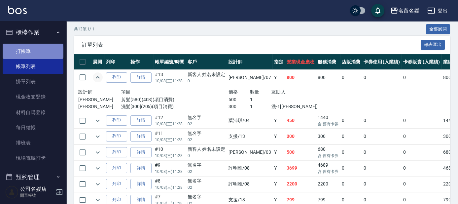
click at [32, 52] on link "打帳單" at bounding box center [33, 51] width 61 height 15
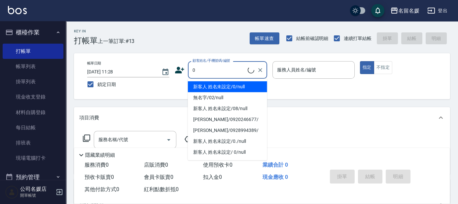
type input "0"
type input "03"
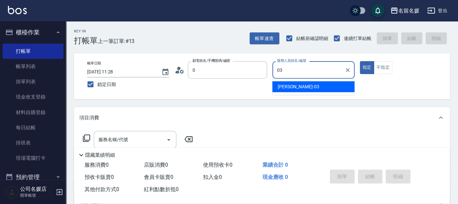
type input "新客人 姓名未設定/0/null"
type input "03"
type button "true"
type input "[PERSON_NAME]-03"
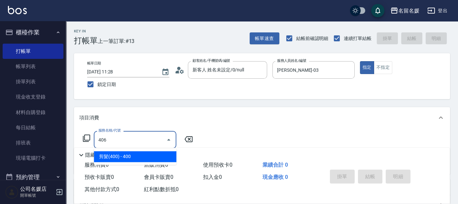
type input "剪髮(400)(406)"
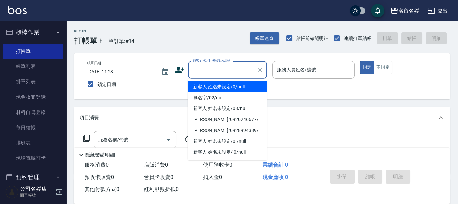
type input "新客人 姓名未設定/0/null"
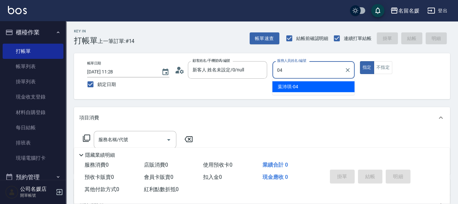
type input "[PERSON_NAME]-04"
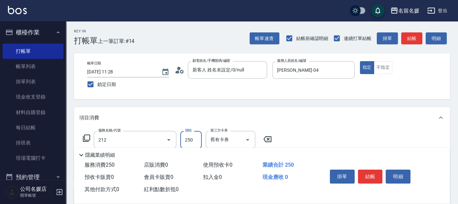
type input "洗髮券-(卡)250(212)"
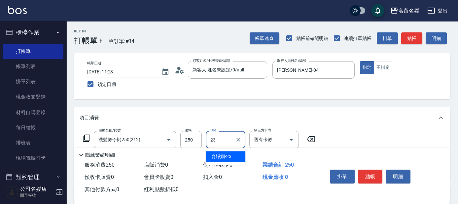
type input "[PERSON_NAME]-23"
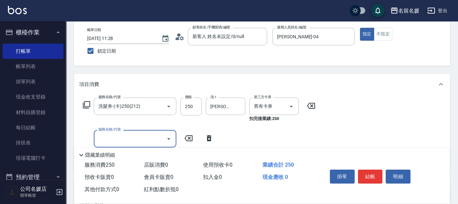
scroll to position [60, 0]
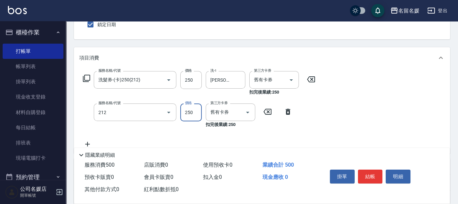
type input "洗髮券-(卡)250(212)"
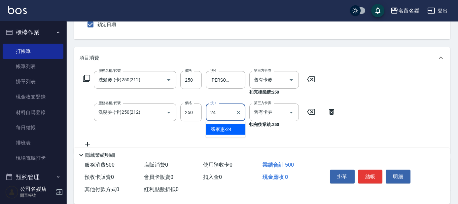
type input "[PERSON_NAME]-24"
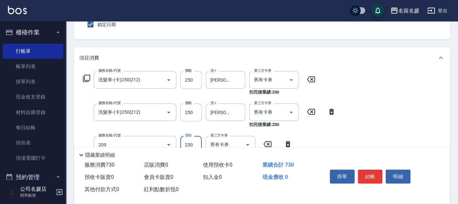
type input "洗髮券-(卡)230(209)"
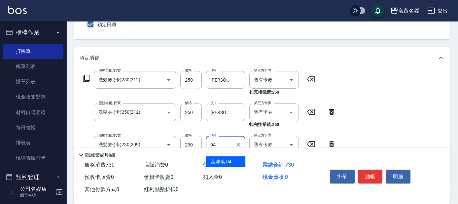
type input "[PERSON_NAME]-04"
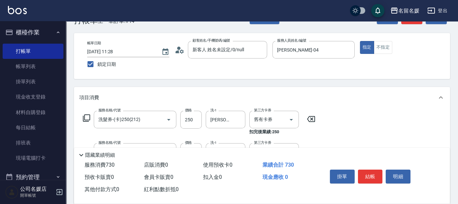
scroll to position [0, 0]
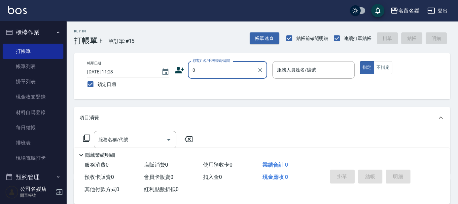
type input "0"
type input "13"
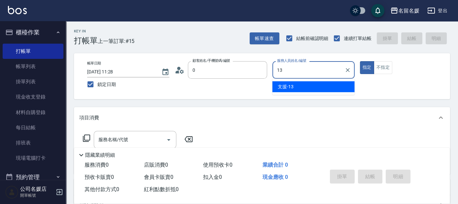
type input "新客人 姓名未設定/0/null"
type input "支援-13"
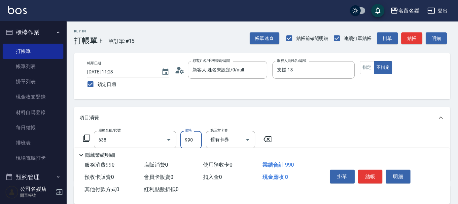
type input "(芙)頭皮養護套卡(638)"
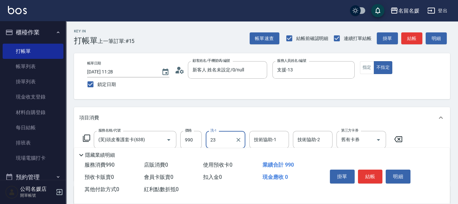
type input "[PERSON_NAME]-23"
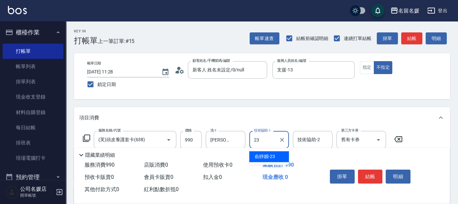
type input "[PERSON_NAME]-23"
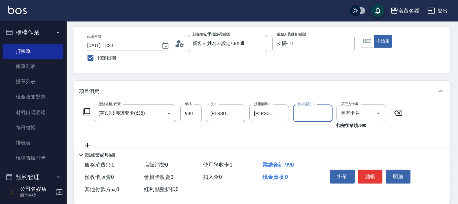
scroll to position [30, 0]
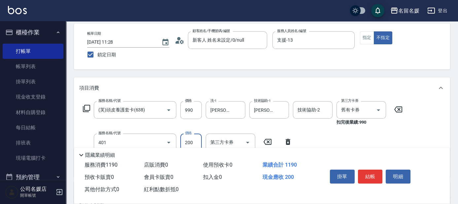
type input "剪髮(200)(401)"
click at [307, 73] on div "Key In 打帳單 上一筆訂單:#15 帳單速查 結帳前確認明細 連續打單結帳 掛單 結帳 明細 帳單日期 [DATE] 11:28 鎖定日期 顧客姓名/手…" at bounding box center [262, 158] width 392 height 334
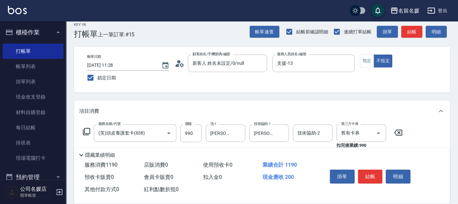
scroll to position [0, 0]
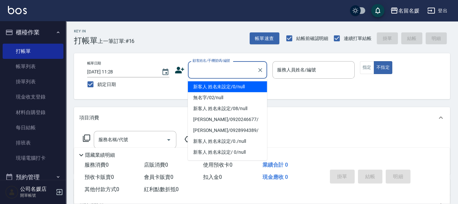
click at [209, 68] on input "顧客姓名/手機號碼/編號" at bounding box center [222, 70] width 63 height 12
click at [218, 87] on li "新客人 姓名未設定/0/null" at bounding box center [227, 86] width 79 height 11
type input "新客人 姓名未設定/0/null"
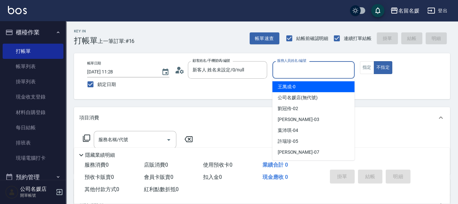
click at [286, 69] on input "服務人員姓名/編號" at bounding box center [313, 70] width 76 height 12
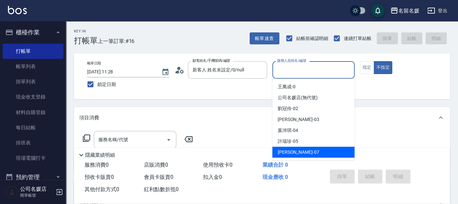
click at [283, 153] on span "[PERSON_NAME] -07" at bounding box center [299, 152] width 42 height 7
type input "[PERSON_NAME]-07"
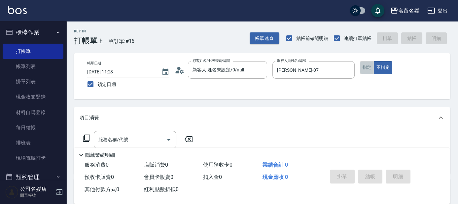
click at [368, 71] on button "指定" at bounding box center [367, 67] width 14 height 13
click at [88, 137] on icon at bounding box center [87, 138] width 8 height 8
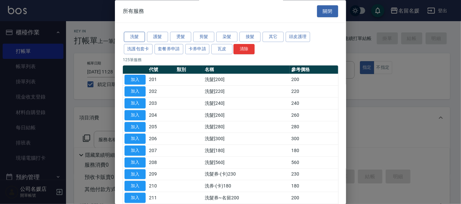
click at [134, 36] on button "洗髮" at bounding box center [134, 37] width 21 height 10
click at [138, 137] on button "加入" at bounding box center [134, 139] width 21 height 10
type input "洗髮[300](206)"
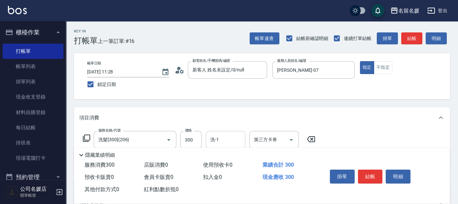
click at [223, 138] on input "洗-1" at bounding box center [226, 140] width 34 height 12
click at [224, 155] on span "[PERSON_NAME]-24" at bounding box center [221, 156] width 20 height 7
type input "[PERSON_NAME]-24"
click at [87, 137] on icon at bounding box center [87, 138] width 8 height 8
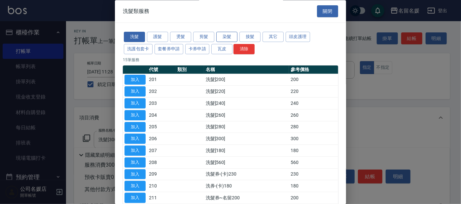
click at [225, 38] on button "染髮" at bounding box center [226, 37] width 21 height 10
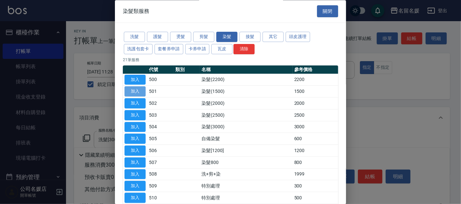
click at [138, 89] on button "加入" at bounding box center [134, 92] width 21 height 10
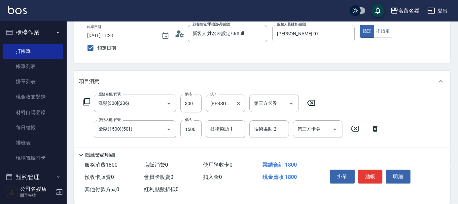
scroll to position [60, 0]
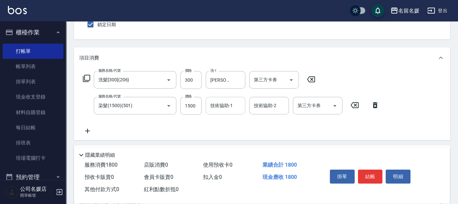
click at [230, 104] on div "技術協助-1 技術協助-1" at bounding box center [226, 105] width 40 height 17
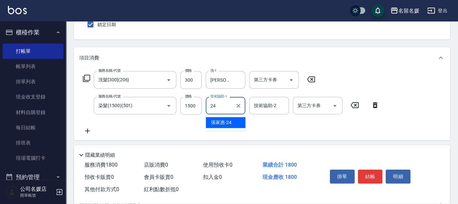
click at [225, 121] on span "[PERSON_NAME]-24" at bounding box center [221, 122] width 20 height 7
type input "[PERSON_NAME]-24"
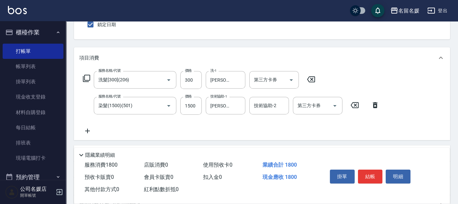
click at [85, 76] on icon at bounding box center [87, 78] width 8 height 8
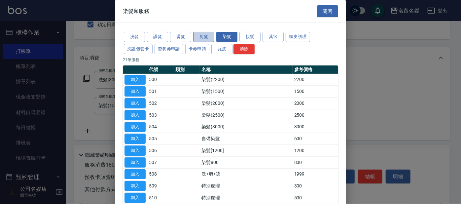
click at [199, 38] on button "剪髮" at bounding box center [203, 37] width 21 height 10
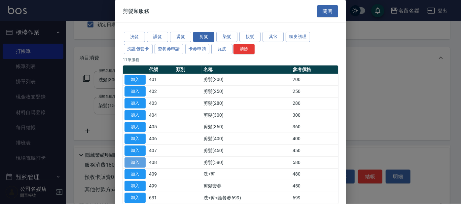
click at [127, 161] on button "加入" at bounding box center [134, 162] width 21 height 10
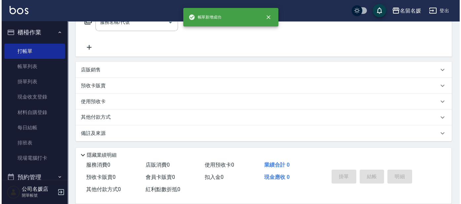
scroll to position [0, 0]
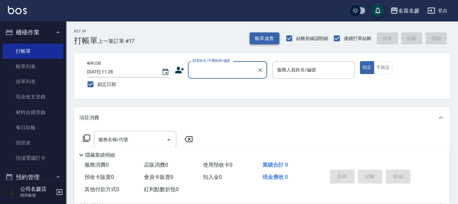
click at [263, 40] on button "帳單速查" at bounding box center [265, 38] width 30 height 12
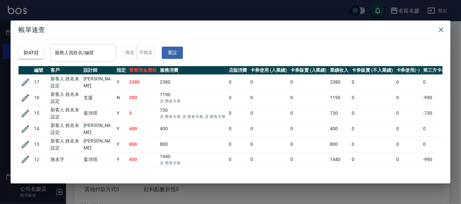
click at [96, 59] on div "服務人員姓名/編號" at bounding box center [83, 52] width 66 height 17
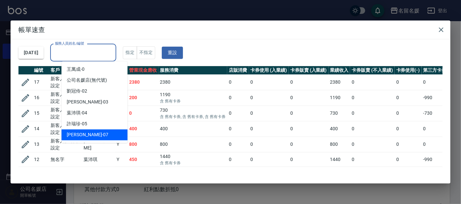
click at [92, 132] on div "[PERSON_NAME] -07" at bounding box center [94, 134] width 66 height 11
type input "[PERSON_NAME]-07"
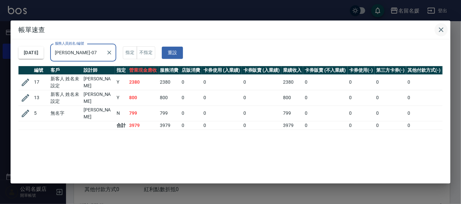
click at [440, 30] on icon "button" at bounding box center [441, 29] width 5 height 5
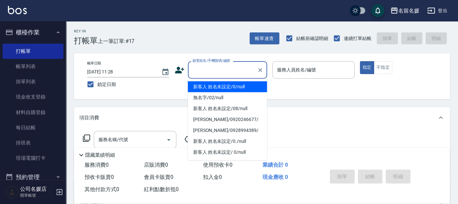
click at [220, 70] on input "顧客姓名/手機號碼/編號" at bounding box center [222, 70] width 63 height 12
click at [238, 88] on li "新客人 姓名未設定/0/null" at bounding box center [227, 86] width 79 height 11
type input "新客人 姓名未設定/0/null"
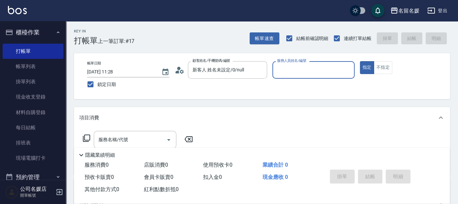
click at [288, 65] on input "服務人員姓名/編號" at bounding box center [313, 70] width 76 height 12
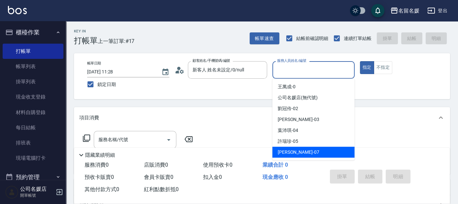
click at [296, 150] on span "[PERSON_NAME] -07" at bounding box center [299, 152] width 42 height 7
type input "[PERSON_NAME]-07"
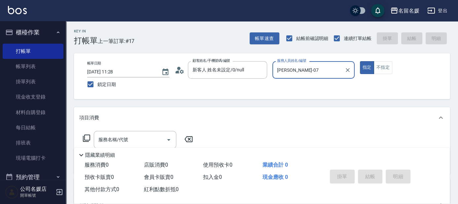
click at [85, 137] on icon at bounding box center [87, 138] width 8 height 8
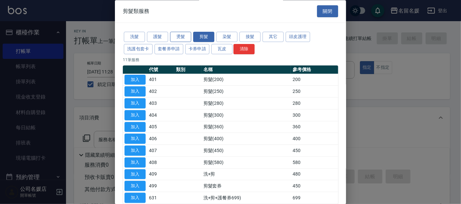
click at [186, 35] on button "燙髮" at bounding box center [180, 37] width 21 height 10
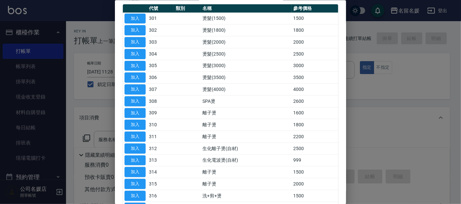
scroll to position [150, 0]
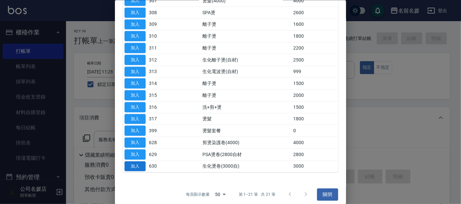
click at [141, 164] on button "加入" at bounding box center [134, 166] width 21 height 10
type input "生化燙卷(3000自)(630)"
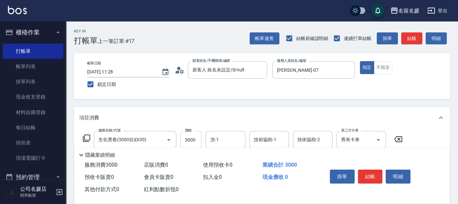
click at [197, 135] on input "3000" at bounding box center [190, 140] width 21 height 18
type input "1200"
click at [235, 141] on input "洗-1" at bounding box center [226, 140] width 34 height 12
click at [233, 158] on div "[PERSON_NAME]-26" at bounding box center [226, 156] width 40 height 11
click at [268, 137] on div "技術協助-1 技術協助-1" at bounding box center [269, 139] width 40 height 17
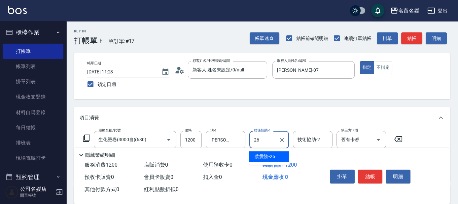
click at [272, 157] on span "[PERSON_NAME]-26" at bounding box center [265, 156] width 20 height 7
click at [349, 138] on input "舊有卡券" at bounding box center [351, 140] width 25 height 12
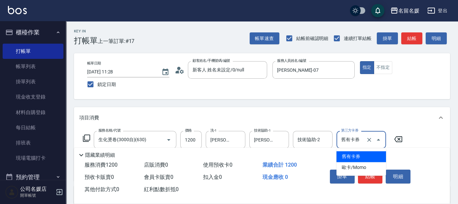
click at [353, 155] on span "舊有卡券" at bounding box center [361, 156] width 50 height 11
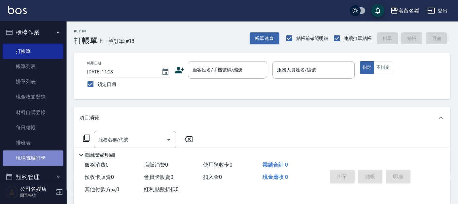
click at [41, 158] on link "現場電腦打卡" at bounding box center [33, 157] width 61 height 15
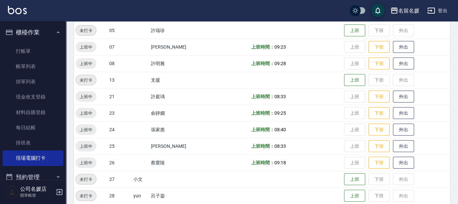
scroll to position [210, 0]
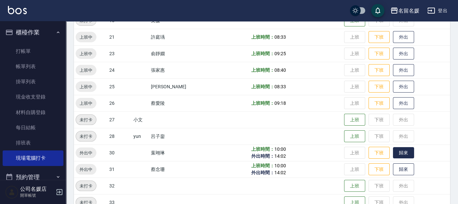
click at [397, 156] on button "歸來" at bounding box center [403, 153] width 21 height 12
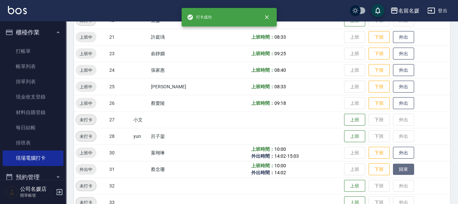
click at [396, 163] on button "歸來" at bounding box center [403, 169] width 21 height 12
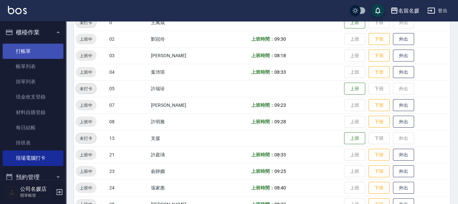
scroll to position [60, 0]
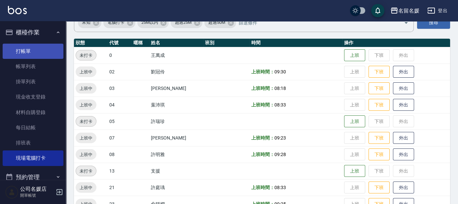
click at [46, 54] on link "打帳單" at bounding box center [33, 51] width 61 height 15
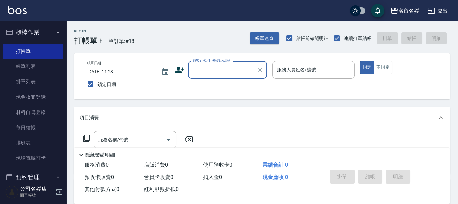
click at [221, 66] on input "顧客姓名/手機號碼/編號" at bounding box center [222, 70] width 63 height 12
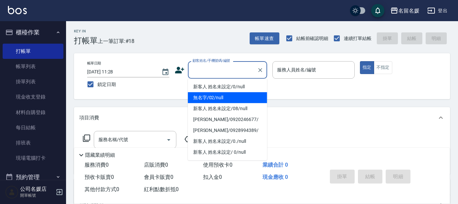
click at [233, 99] on li "無名字/02/null" at bounding box center [227, 97] width 79 height 11
type input "無名字/02/null"
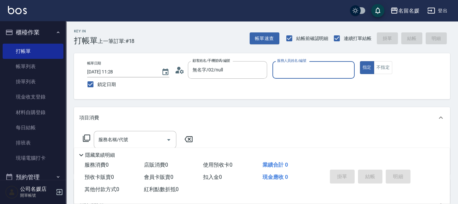
click at [294, 74] on input "服務人員姓名/編號" at bounding box center [313, 70] width 76 height 12
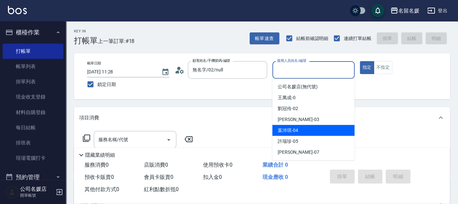
click at [297, 128] on div "[PERSON_NAME]-04" at bounding box center [313, 130] width 82 height 11
type input "[PERSON_NAME]-04"
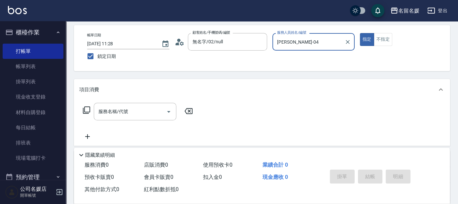
scroll to position [30, 0]
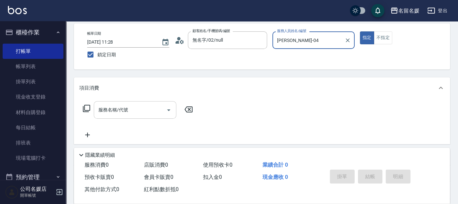
click at [146, 108] on input "服務名稱/代號" at bounding box center [130, 110] width 67 height 12
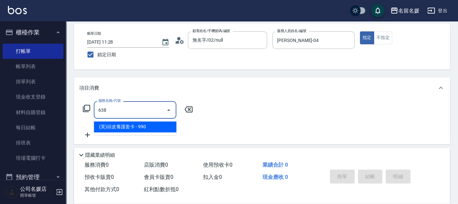
click at [160, 127] on span "(芙)頭皮養護套卡 - 990" at bounding box center [135, 126] width 83 height 11
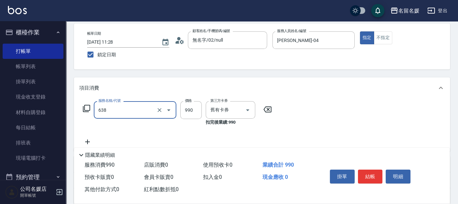
click at [141, 112] on input "638" at bounding box center [126, 110] width 58 height 12
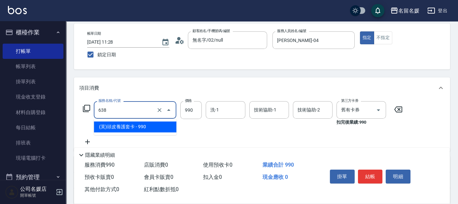
click at [152, 126] on span "(芙)頭皮養護套卡 - 990" at bounding box center [135, 126] width 83 height 11
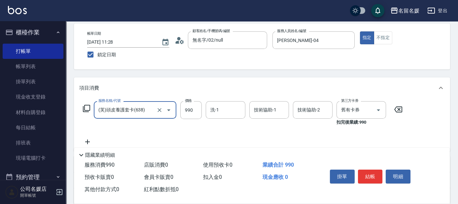
scroll to position [0, 0]
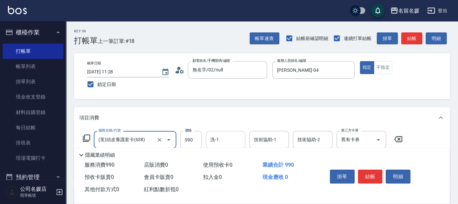
type input "(芙)頭皮養護套卡(638)"
click at [235, 139] on input "洗-1" at bounding box center [226, 140] width 34 height 12
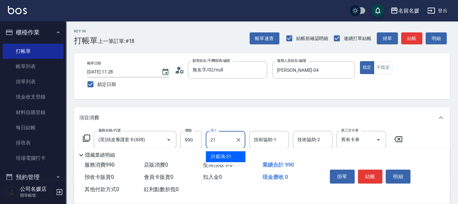
click at [221, 155] on span "[PERSON_NAME]-21" at bounding box center [221, 156] width 20 height 7
type input "[PERSON_NAME]-21"
click at [266, 140] on div "技術協助-1 技術協助-1" at bounding box center [269, 139] width 40 height 17
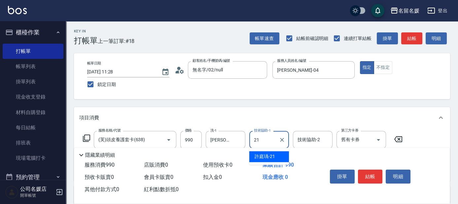
click at [261, 157] on span "[PERSON_NAME]-21" at bounding box center [265, 156] width 20 height 7
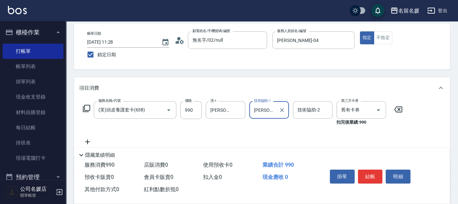
type input "[PERSON_NAME]-21"
click at [88, 141] on icon at bounding box center [87, 141] width 5 height 5
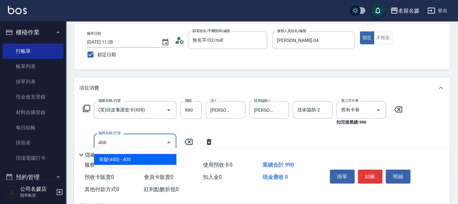
click at [146, 157] on span "剪髮(400) - 400" at bounding box center [135, 159] width 83 height 11
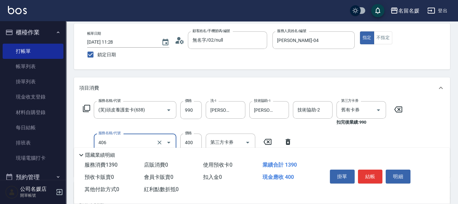
drag, startPoint x: 139, startPoint y: 138, endPoint x: 144, endPoint y: 148, distance: 11.2
click at [140, 144] on input "406" at bounding box center [126, 142] width 58 height 12
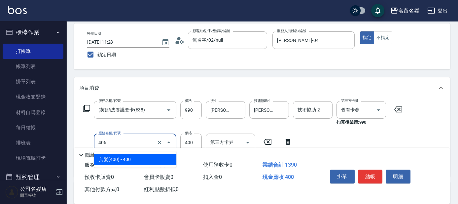
drag, startPoint x: 152, startPoint y: 157, endPoint x: 244, endPoint y: 153, distance: 91.9
click at [153, 157] on span "剪髮(400) - 400" at bounding box center [135, 159] width 83 height 11
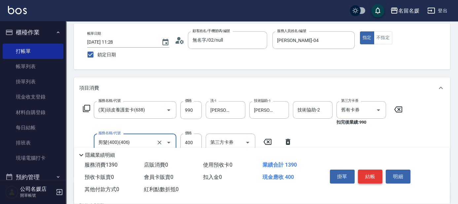
type input "剪髮(400)(406)"
click at [370, 177] on button "結帳" at bounding box center [370, 176] width 25 height 14
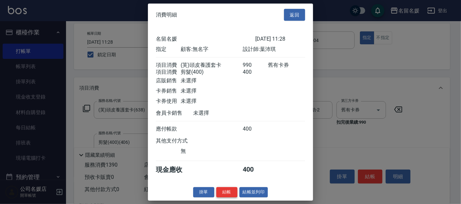
click at [223, 197] on button "結帳" at bounding box center [226, 192] width 21 height 10
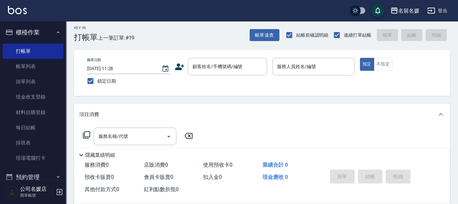
scroll to position [0, 0]
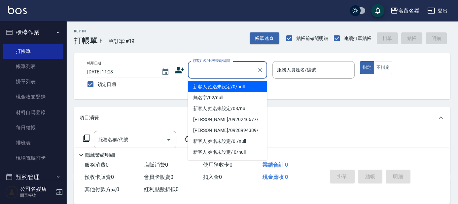
click at [225, 71] on input "顧客姓名/手機號碼/編號" at bounding box center [222, 70] width 63 height 12
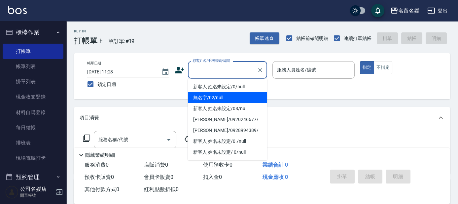
click at [237, 100] on li "無名字/02/null" at bounding box center [227, 97] width 79 height 11
type input "無名字/02/null"
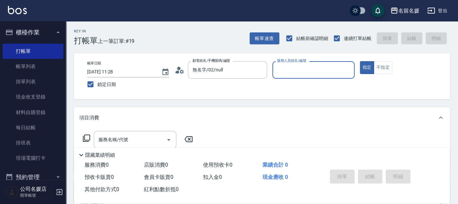
click at [293, 71] on input "服務人員姓名/編號" at bounding box center [313, 70] width 76 height 12
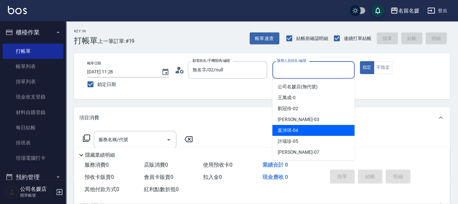
click at [291, 127] on span "[PERSON_NAME]-04" at bounding box center [288, 130] width 20 height 7
type input "[PERSON_NAME]-04"
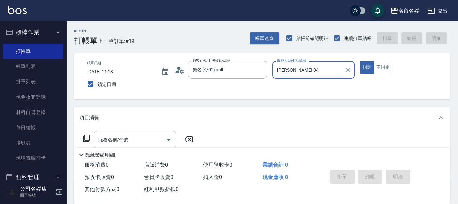
click at [123, 139] on div "服務名稱/代號 服務名稱/代號" at bounding box center [135, 139] width 83 height 17
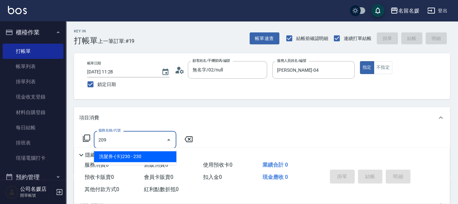
click at [139, 154] on span "洗髮券-(卡)230 - 230" at bounding box center [135, 156] width 83 height 11
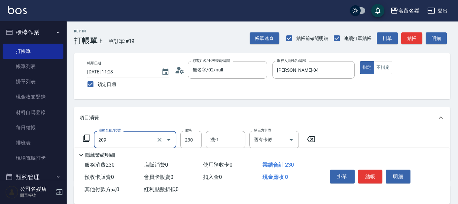
click at [142, 143] on input "209" at bounding box center [126, 140] width 58 height 12
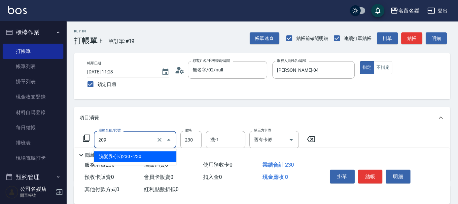
drag, startPoint x: 142, startPoint y: 156, endPoint x: 170, endPoint y: 151, distance: 28.6
click at [146, 156] on span "洗髮券-(卡)230 - 230" at bounding box center [135, 156] width 83 height 11
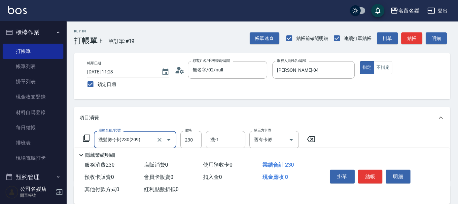
type input "洗髮券-(卡)230(209)"
click at [218, 140] on div "洗-1 洗-1" at bounding box center [226, 139] width 40 height 17
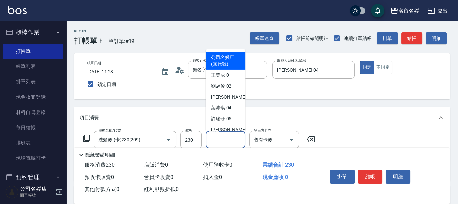
type input "2"
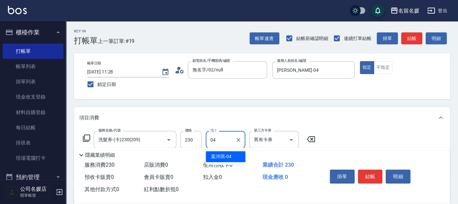
click at [224, 152] on div "[PERSON_NAME]-04" at bounding box center [226, 156] width 40 height 11
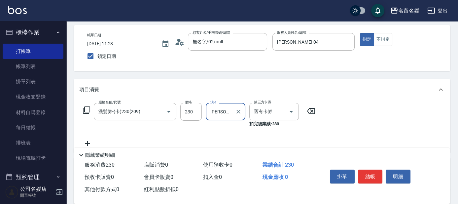
scroll to position [30, 0]
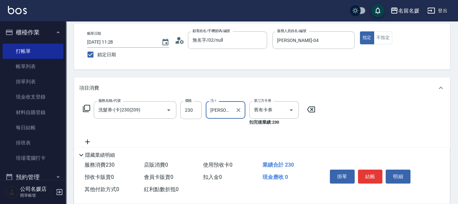
type input "[PERSON_NAME]-04"
click at [85, 141] on icon at bounding box center [87, 142] width 17 height 8
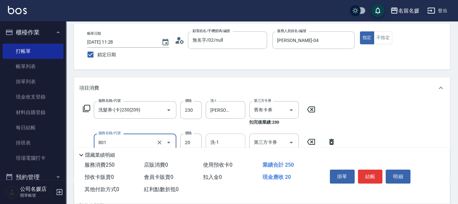
click at [222, 141] on input "洗-1" at bounding box center [226, 142] width 34 height 12
type input "潤絲(801)"
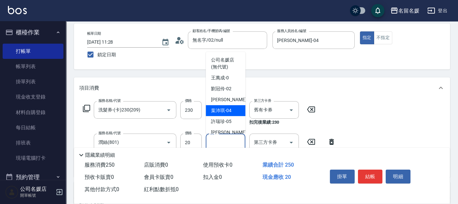
click at [226, 108] on span "[PERSON_NAME]-04" at bounding box center [221, 110] width 20 height 7
type input "[PERSON_NAME]-04"
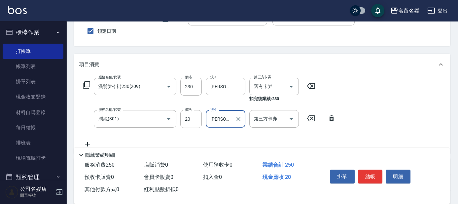
scroll to position [60, 0]
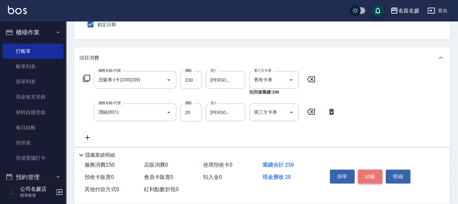
click at [367, 176] on button "結帳" at bounding box center [370, 176] width 25 height 14
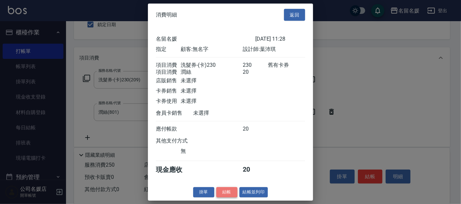
click at [225, 196] on button "結帳" at bounding box center [226, 192] width 21 height 10
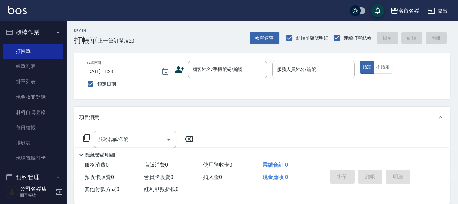
scroll to position [0, 0]
click at [261, 38] on button "帳單速查" at bounding box center [265, 38] width 30 height 12
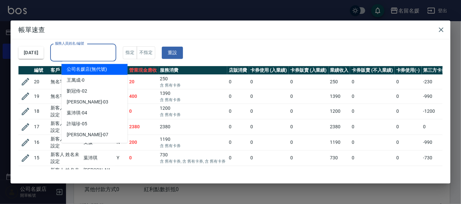
click at [87, 51] on div "服務人員姓名/編號 服務人員姓名/編號" at bounding box center [83, 52] width 66 height 17
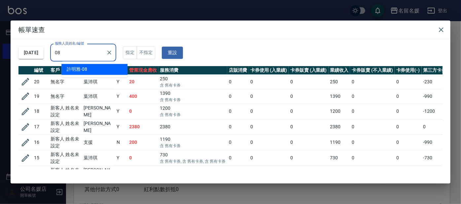
click at [116, 70] on div "[PERSON_NAME]-08" at bounding box center [94, 69] width 66 height 11
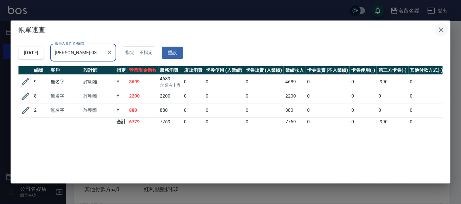
type input "[PERSON_NAME]-08"
click at [440, 29] on icon "button" at bounding box center [441, 29] width 5 height 5
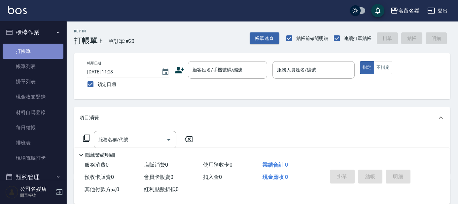
drag, startPoint x: 40, startPoint y: 65, endPoint x: 35, endPoint y: 53, distance: 13.1
click at [35, 53] on link "打帳單" at bounding box center [33, 51] width 61 height 15
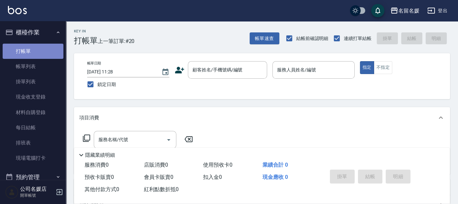
click at [35, 53] on link "打帳單" at bounding box center [33, 51] width 61 height 15
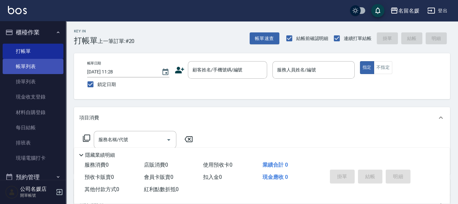
click at [41, 66] on link "帳單列表" at bounding box center [33, 66] width 61 height 15
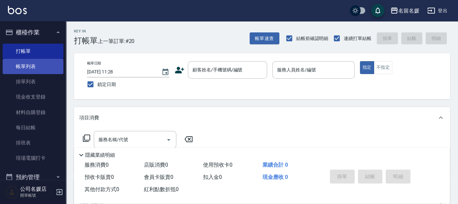
click at [41, 66] on link "帳單列表" at bounding box center [33, 66] width 61 height 15
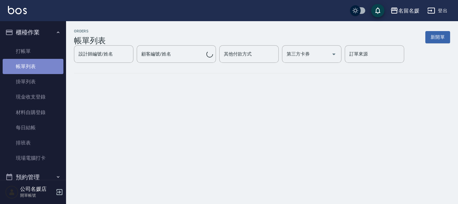
click at [41, 66] on link "帳單列表" at bounding box center [33, 66] width 61 height 15
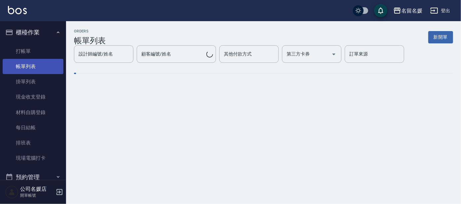
click at [40, 65] on link "帳單列表" at bounding box center [33, 66] width 61 height 15
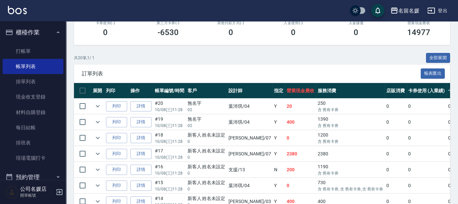
scroll to position [150, 0]
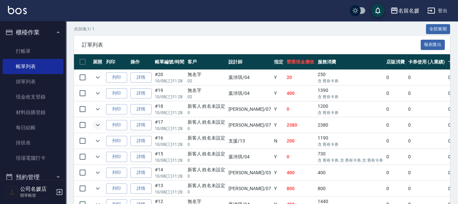
click at [98, 124] on icon "expand row" at bounding box center [98, 125] width 4 height 2
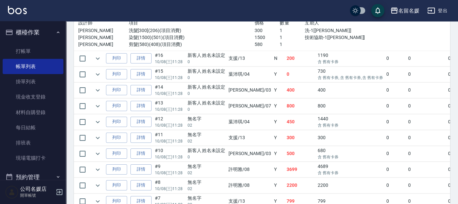
scroll to position [270, 0]
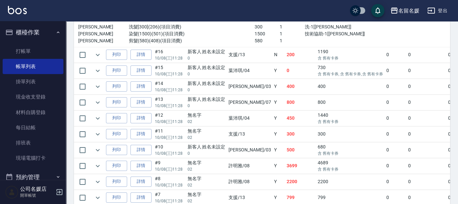
click at [93, 160] on td at bounding box center [97, 166] width 13 height 16
click at [93, 163] on button "expand row" at bounding box center [98, 166] width 10 height 10
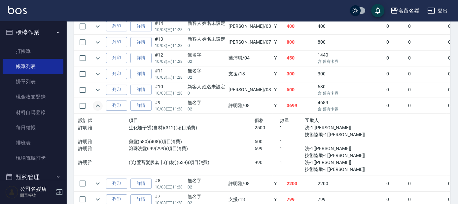
scroll to position [390, 0]
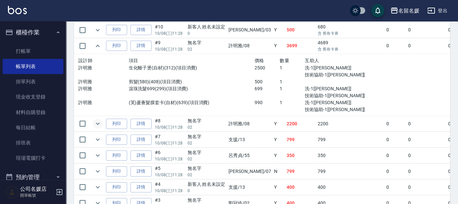
click at [98, 123] on icon "expand row" at bounding box center [98, 124] width 8 height 8
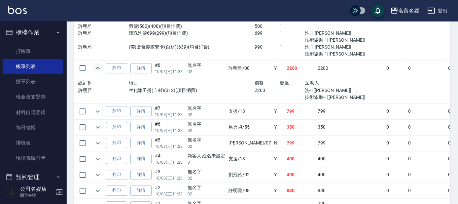
scroll to position [450, 0]
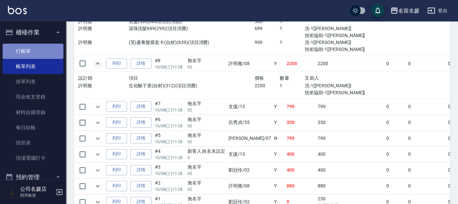
click at [33, 49] on link "打帳單" at bounding box center [33, 51] width 61 height 15
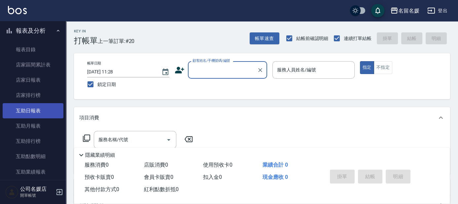
scroll to position [180, 0]
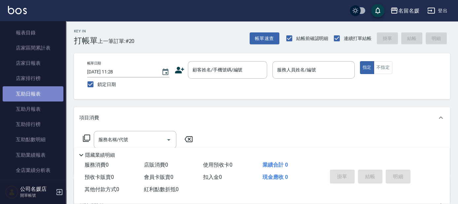
click at [46, 91] on link "互助日報表" at bounding box center [33, 93] width 61 height 15
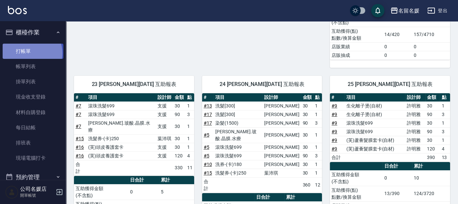
click at [29, 53] on link "打帳單" at bounding box center [33, 51] width 61 height 15
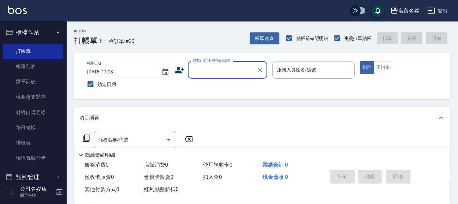
click at [123, 92] on div "帳單日期 [DATE] 11:28 鎖定日期 顧客姓名/手機號碼/編號 顧客姓名/手機號碼/編號 服務人員姓名/編號 服務人員姓名/編號 指定 不指定" at bounding box center [262, 76] width 376 height 46
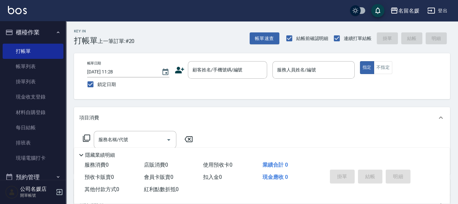
click at [112, 88] on label "鎖定日期" at bounding box center [124, 84] width 81 height 14
click at [97, 88] on input "鎖定日期" at bounding box center [91, 84] width 14 height 14
checkbox input "false"
type input "2025/10/08 15:43"
click at [112, 88] on label "鎖定日期" at bounding box center [124, 84] width 81 height 14
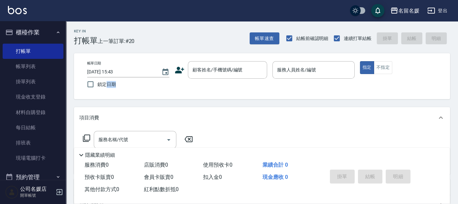
click at [97, 88] on input "鎖定日期" at bounding box center [91, 84] width 14 height 14
checkbox input "true"
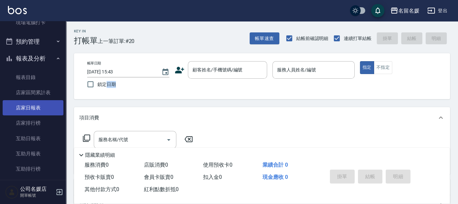
scroll to position [150, 0]
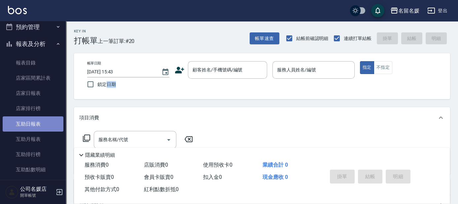
click at [45, 124] on link "互助日報表" at bounding box center [33, 123] width 61 height 15
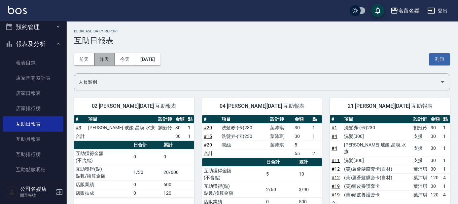
click at [108, 58] on button "昨天" at bounding box center [104, 59] width 20 height 12
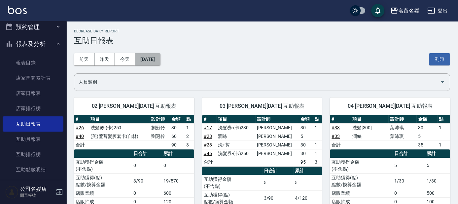
click at [160, 56] on button "2025/10/07" at bounding box center [147, 59] width 25 height 12
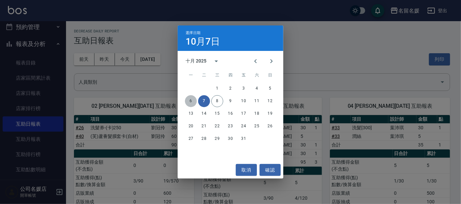
click at [192, 102] on button "6" at bounding box center [191, 101] width 12 height 12
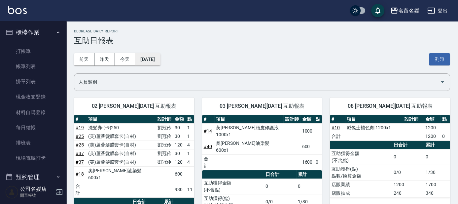
click at [157, 61] on button "2025/10/06" at bounding box center [147, 59] width 25 height 12
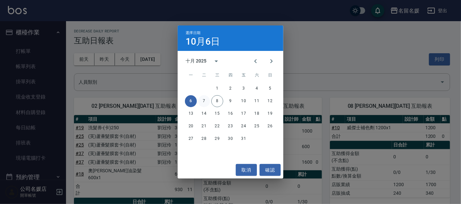
click at [203, 100] on button "7" at bounding box center [204, 101] width 12 height 12
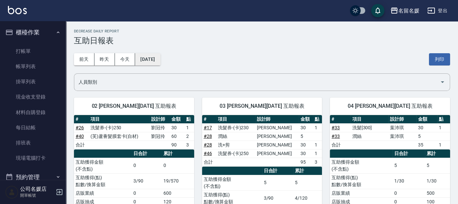
click at [160, 58] on button "2025/10/07" at bounding box center [147, 59] width 25 height 12
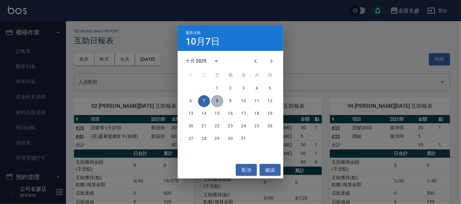
click at [217, 100] on button "8" at bounding box center [217, 101] width 12 height 12
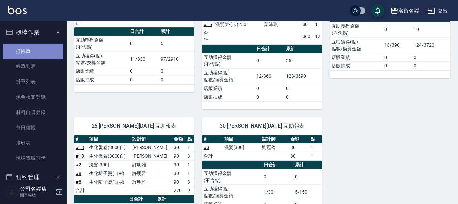
click at [44, 55] on link "打帳單" at bounding box center [33, 51] width 61 height 15
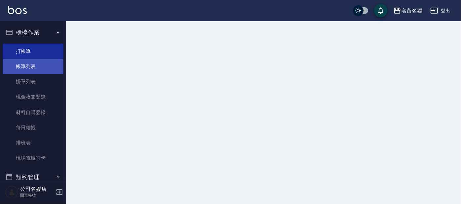
click at [43, 63] on link "帳單列表" at bounding box center [33, 66] width 61 height 15
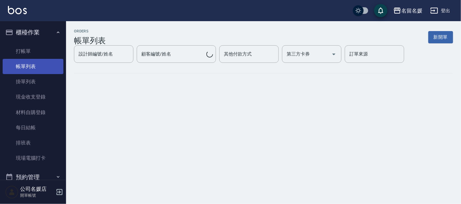
click at [43, 63] on link "帳單列表" at bounding box center [33, 66] width 61 height 15
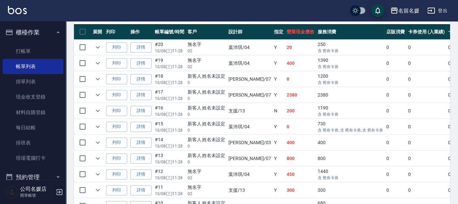
scroll to position [150, 0]
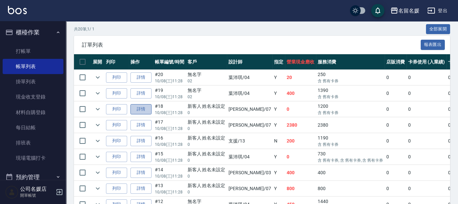
click at [142, 106] on link "詳情" at bounding box center [140, 109] width 21 height 10
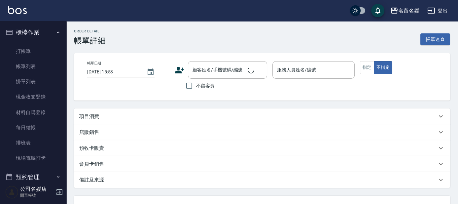
click at [142, 106] on div "Order detail 帳單詳細 帳單速查 帳單日期 2025/10/08 15:53 顧客姓名/手機號碼/編號 顧客姓名/手機號碼/編號 不留客資 服務人…" at bounding box center [262, 138] width 392 height 235
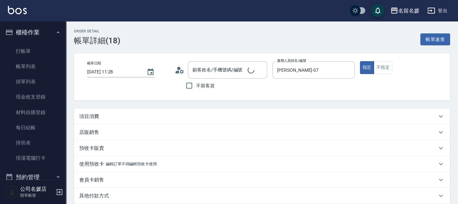
type input "[DATE] 11:28"
type input "[PERSON_NAME]-07"
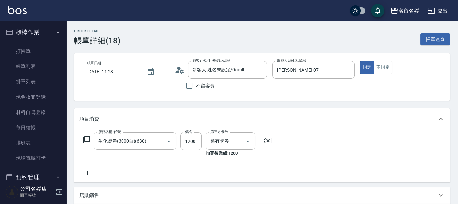
type input "新客人 姓名未設定/0/null"
type input "生化燙卷(3000自)(630)"
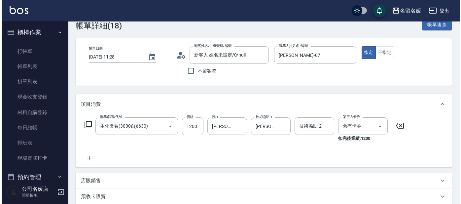
scroll to position [30, 0]
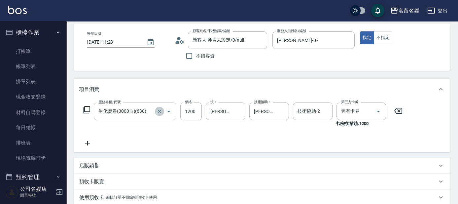
click at [157, 111] on icon "Clear" at bounding box center [159, 111] width 7 height 7
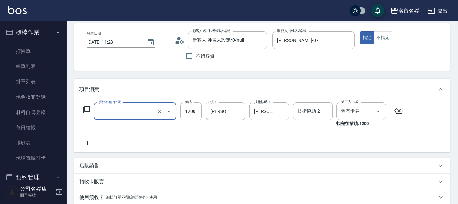
type input "生化燙卷(3000自)(630)"
drag, startPoint x: 400, startPoint y: 108, endPoint x: 363, endPoint y: 108, distance: 36.3
click at [397, 108] on icon at bounding box center [398, 111] width 17 height 8
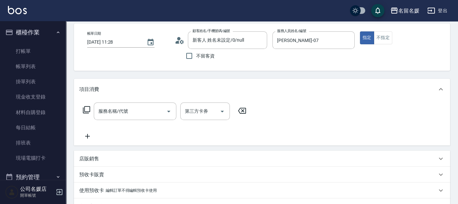
click at [88, 108] on icon at bounding box center [87, 110] width 8 height 8
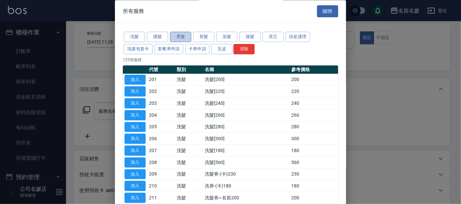
click at [176, 35] on button "燙髮" at bounding box center [180, 37] width 21 height 10
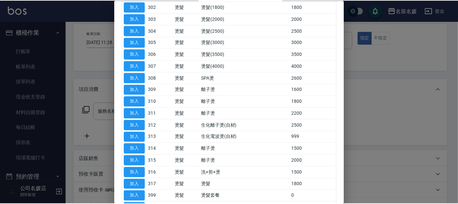
scroll to position [90, 0]
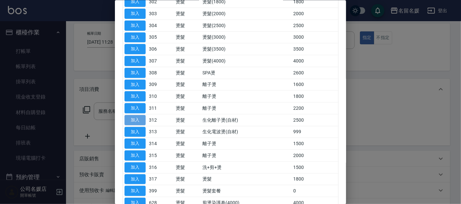
click at [133, 117] on button "加入" at bounding box center [134, 120] width 21 height 10
type input "生化離子燙(自材)(312)"
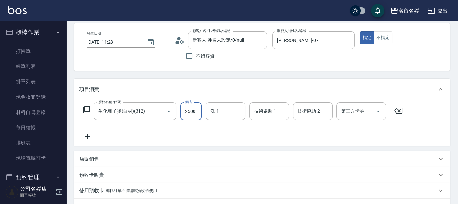
click at [197, 110] on input "2500" at bounding box center [190, 111] width 21 height 18
type input "1200"
click at [237, 109] on input "洗-1" at bounding box center [226, 111] width 34 height 12
type input "[PERSON_NAME]-26"
click at [272, 109] on input "技術協助-1" at bounding box center [269, 111] width 34 height 12
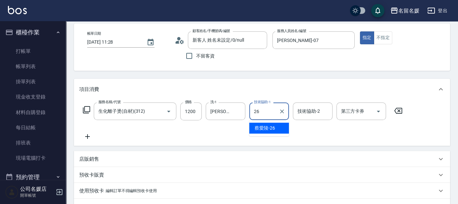
type input "[PERSON_NAME]-26"
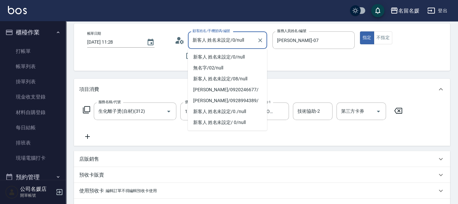
drag, startPoint x: 228, startPoint y: 43, endPoint x: 253, endPoint y: 41, distance: 24.9
click at [229, 43] on input "新客人 姓名未設定/0/null" at bounding box center [222, 40] width 63 height 12
click at [261, 41] on icon "Clear" at bounding box center [260, 40] width 4 height 4
click at [218, 38] on input "顧客姓名/手機號碼/編號" at bounding box center [222, 40] width 63 height 12
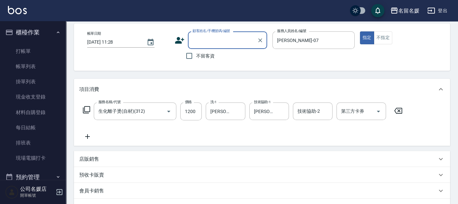
click at [221, 44] on input "顧客姓名/手機號碼/編號" at bounding box center [222, 40] width 63 height 12
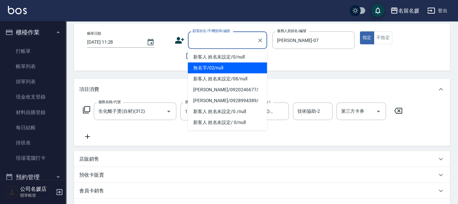
click at [219, 66] on li "無名字/02/null" at bounding box center [227, 67] width 79 height 11
type input "無名字/02/null"
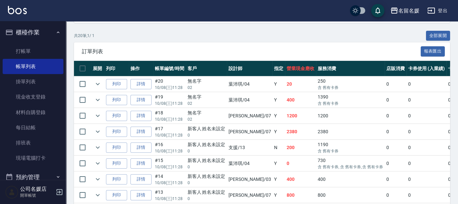
scroll to position [150, 0]
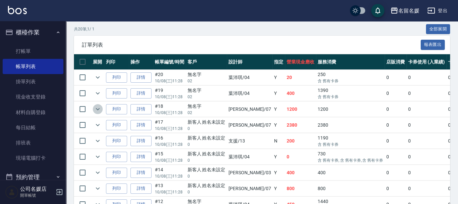
click at [98, 108] on icon "expand row" at bounding box center [98, 109] width 8 height 8
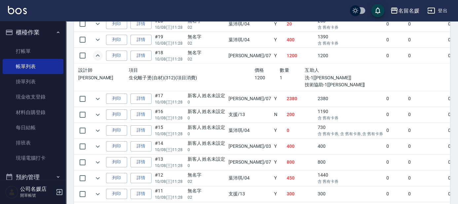
scroll to position [210, 0]
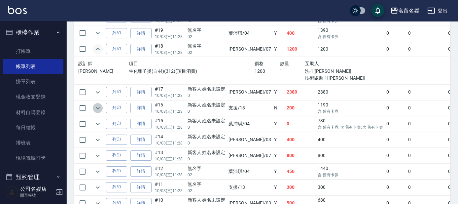
click at [97, 108] on icon "expand row" at bounding box center [98, 108] width 8 height 8
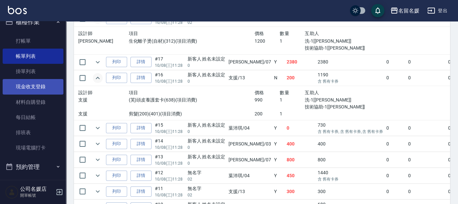
scroll to position [0, 0]
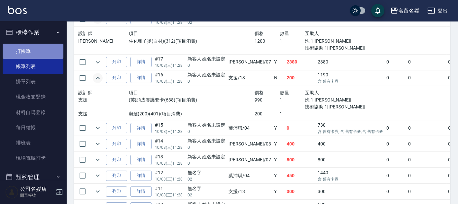
click at [40, 48] on link "打帳單" at bounding box center [33, 51] width 61 height 15
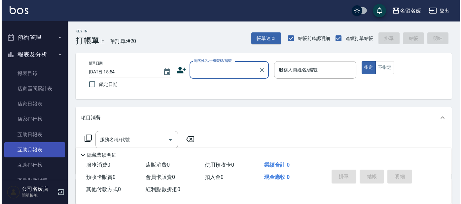
scroll to position [180, 0]
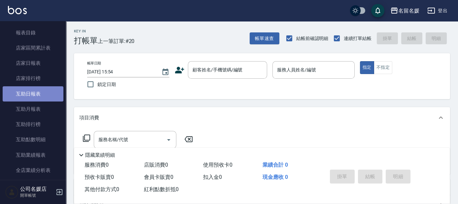
click at [40, 94] on link "互助日報表" at bounding box center [33, 93] width 61 height 15
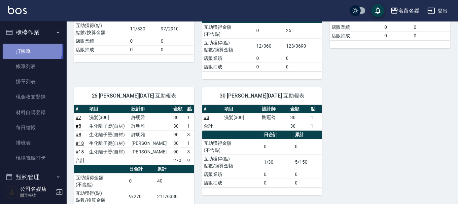
click at [29, 49] on link "打帳單" at bounding box center [33, 51] width 61 height 15
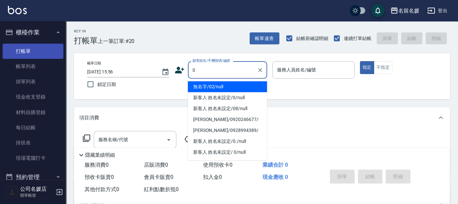
type input "無名字/02/null"
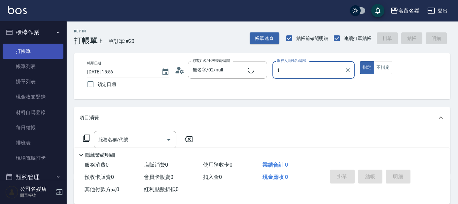
type input "13"
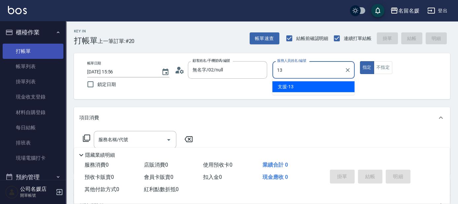
type input "新客人 姓名未設定/0/null"
type input "1"
type input "04"
type button "true"
type input "[PERSON_NAME]-04"
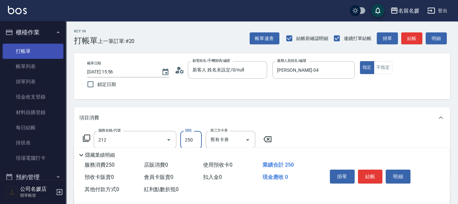
type input "洗髮券-(卡)250(212)"
type input "[PERSON_NAME]-21"
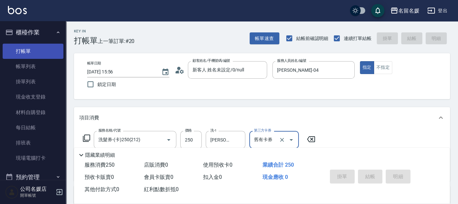
type input "2025/10/08 16:00"
